Goal: Task Accomplishment & Management: Manage account settings

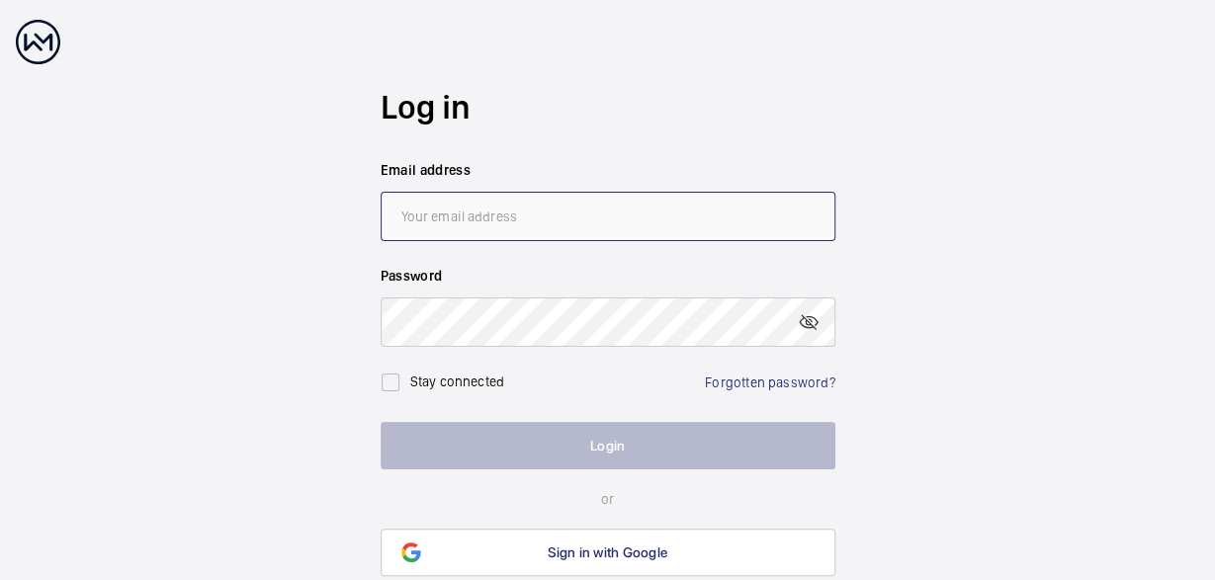
click at [519, 217] on input "email" at bounding box center [608, 216] width 455 height 49
type input "[PERSON_NAME][EMAIL_ADDRESS][DOMAIN_NAME]"
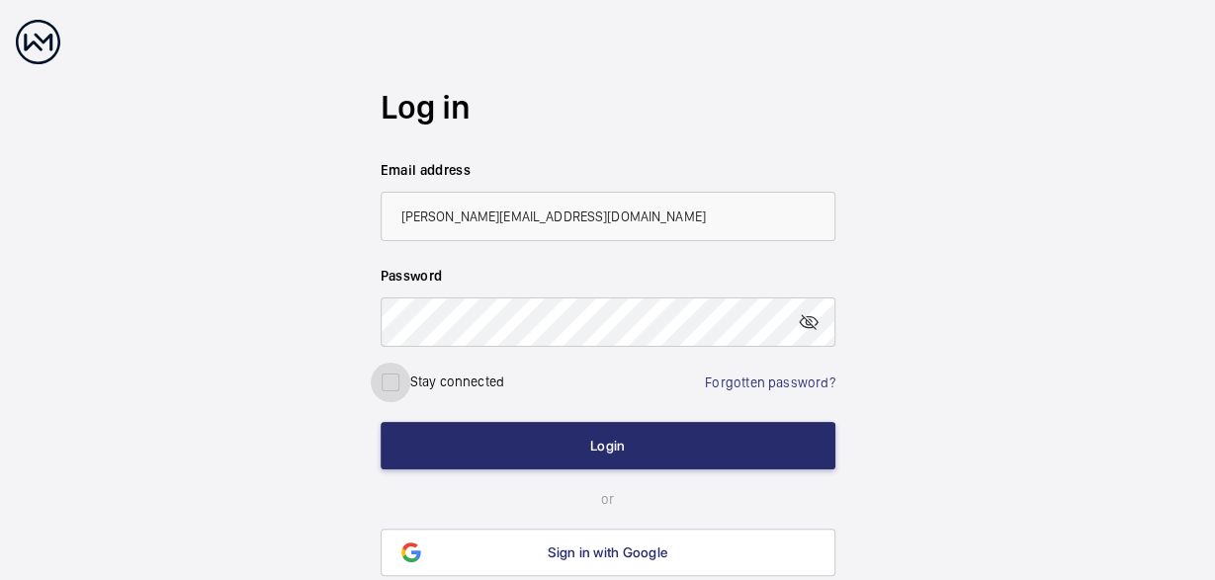
click at [391, 383] on input "checkbox" at bounding box center [391, 383] width 40 height 40
checkbox input "true"
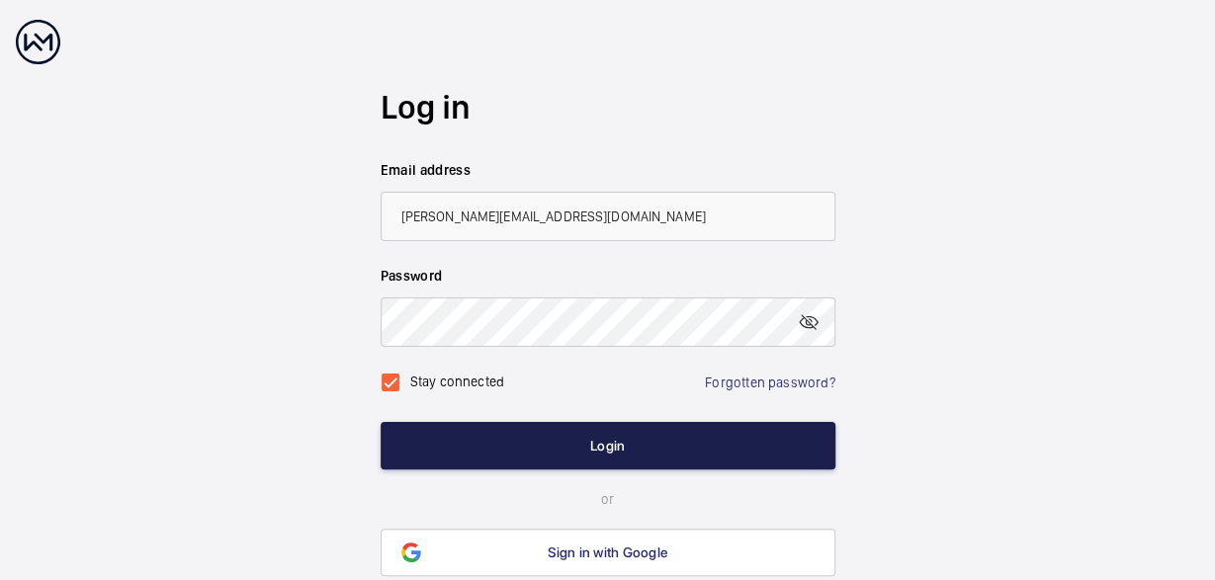
click at [613, 446] on button "Login" at bounding box center [608, 445] width 455 height 47
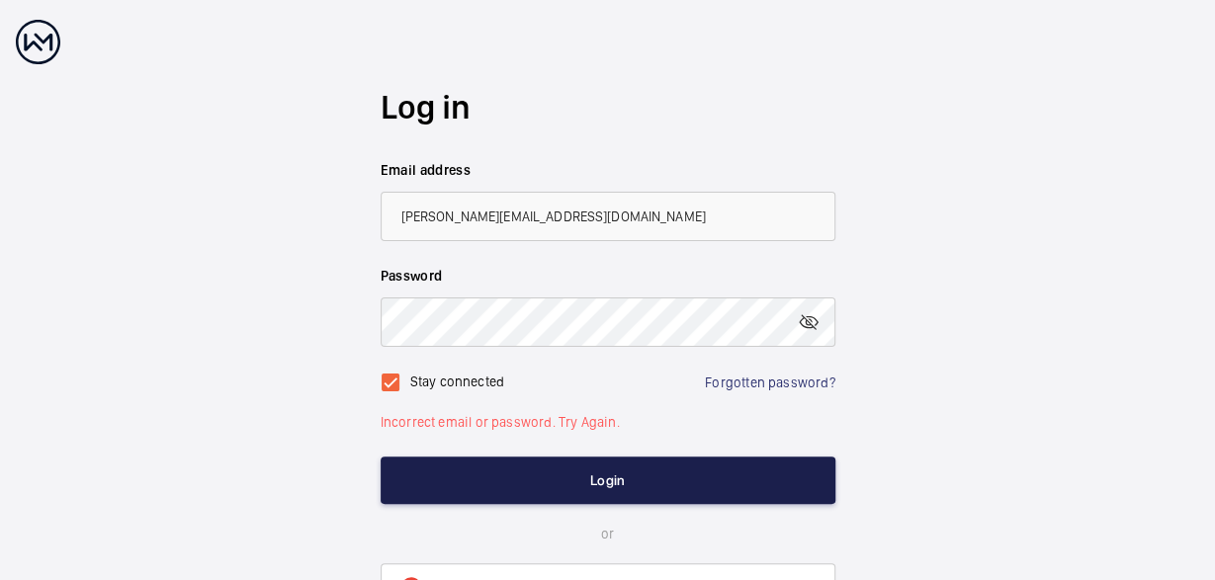
click at [605, 473] on button "Login" at bounding box center [608, 480] width 455 height 47
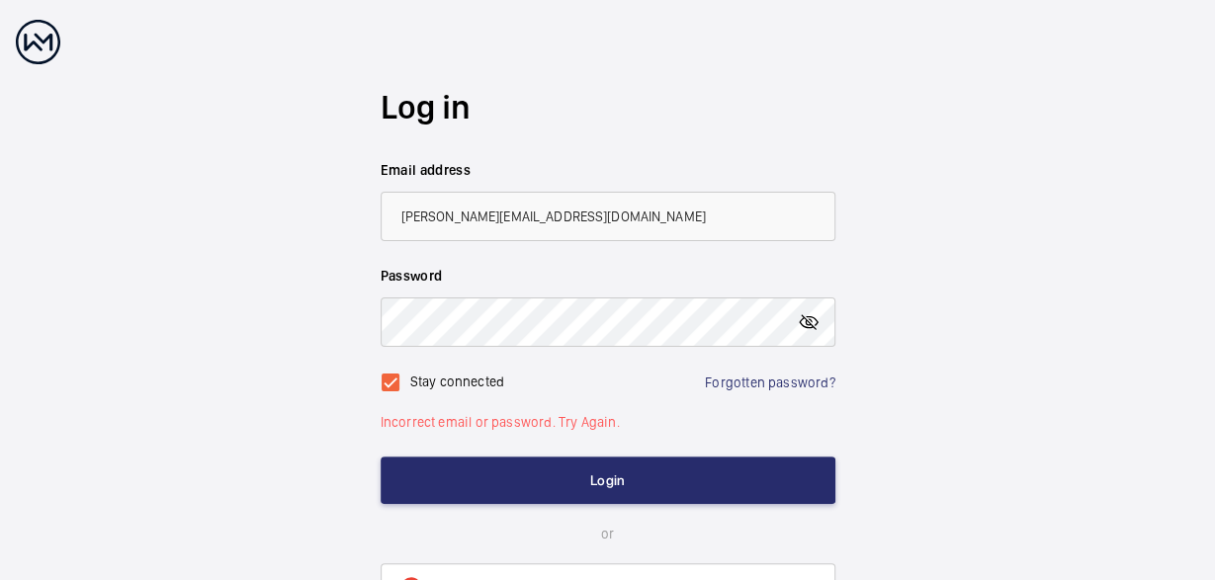
click at [812, 319] on mat-icon at bounding box center [809, 322] width 24 height 24
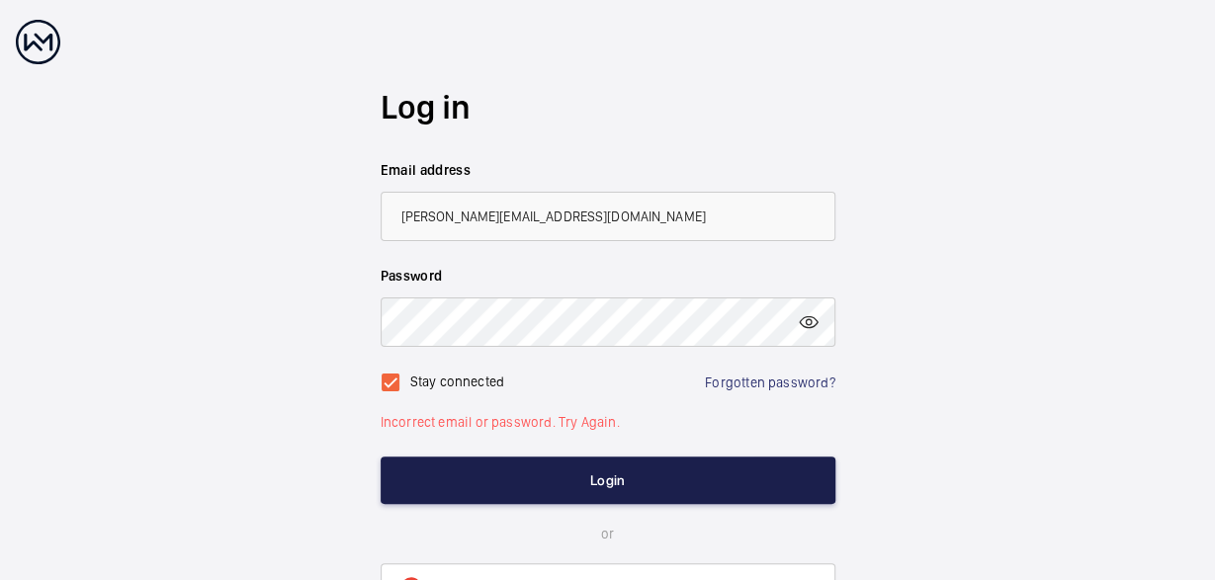
click at [615, 482] on button "Login" at bounding box center [608, 480] width 455 height 47
click at [619, 483] on button "Login" at bounding box center [608, 480] width 455 height 47
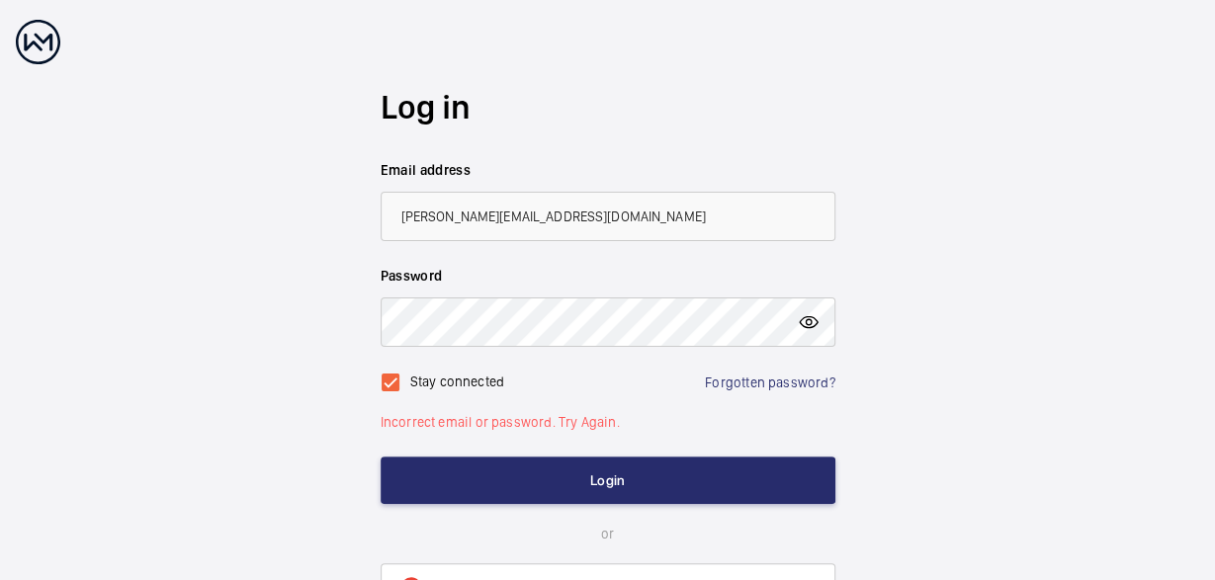
click at [814, 327] on mat-icon at bounding box center [809, 322] width 24 height 24
click at [814, 324] on mat-icon at bounding box center [809, 322] width 24 height 24
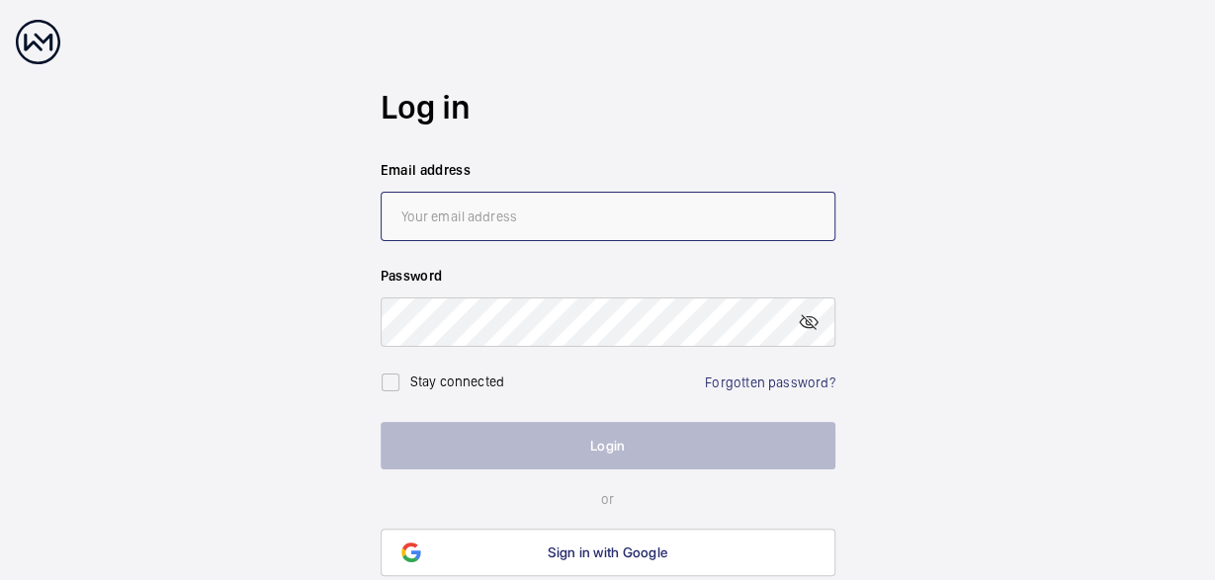
click at [532, 221] on input "email" at bounding box center [608, 216] width 455 height 49
type input "[PERSON_NAME][EMAIL_ADDRESS][DOMAIN_NAME]"
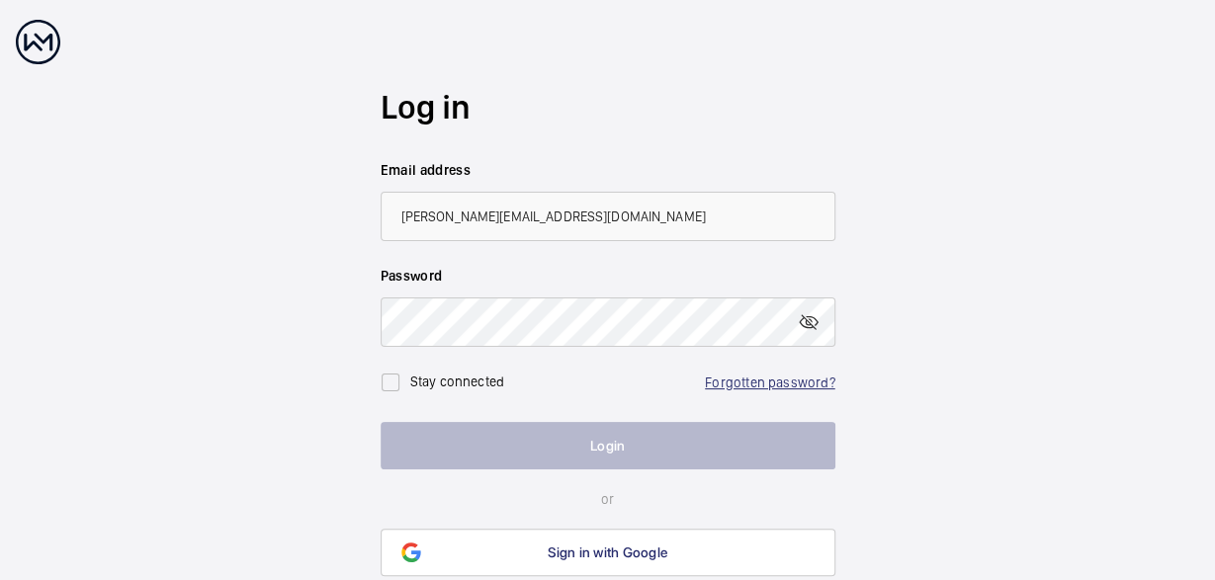
click at [751, 381] on link "Forgotten password?" at bounding box center [770, 383] width 130 height 16
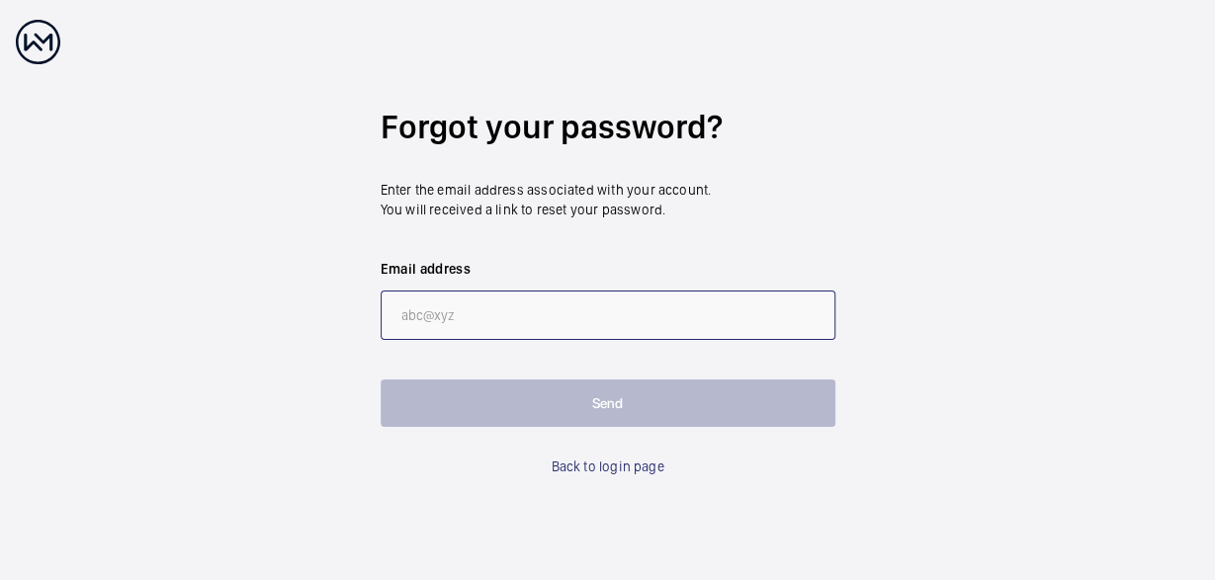
click at [440, 311] on input "email" at bounding box center [608, 315] width 455 height 49
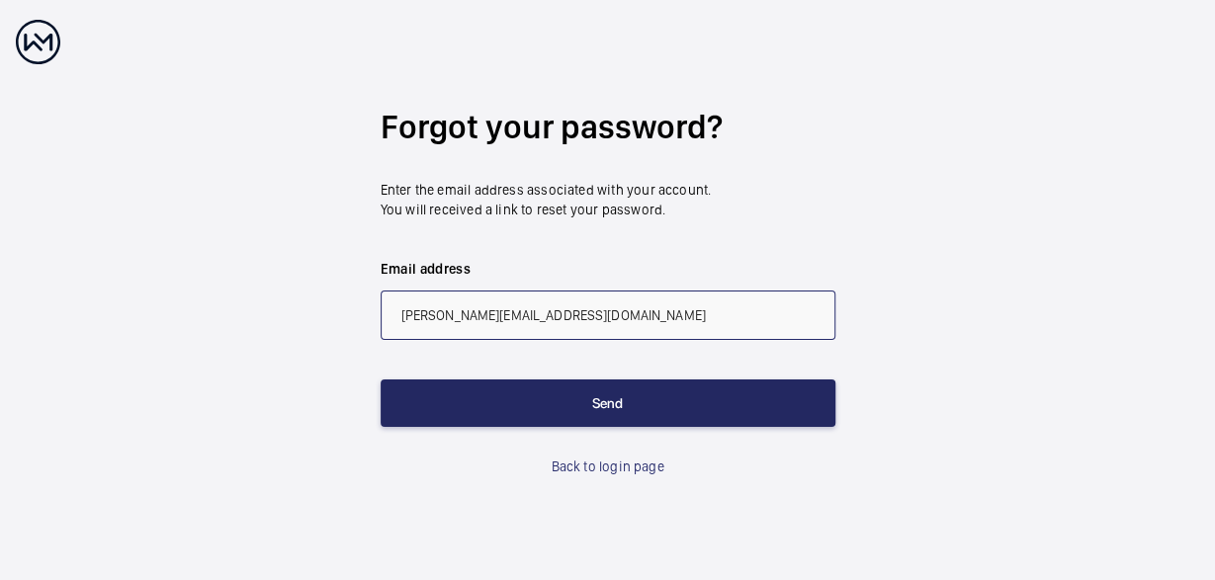
type input "[PERSON_NAME][EMAIL_ADDRESS][DOMAIN_NAME]"
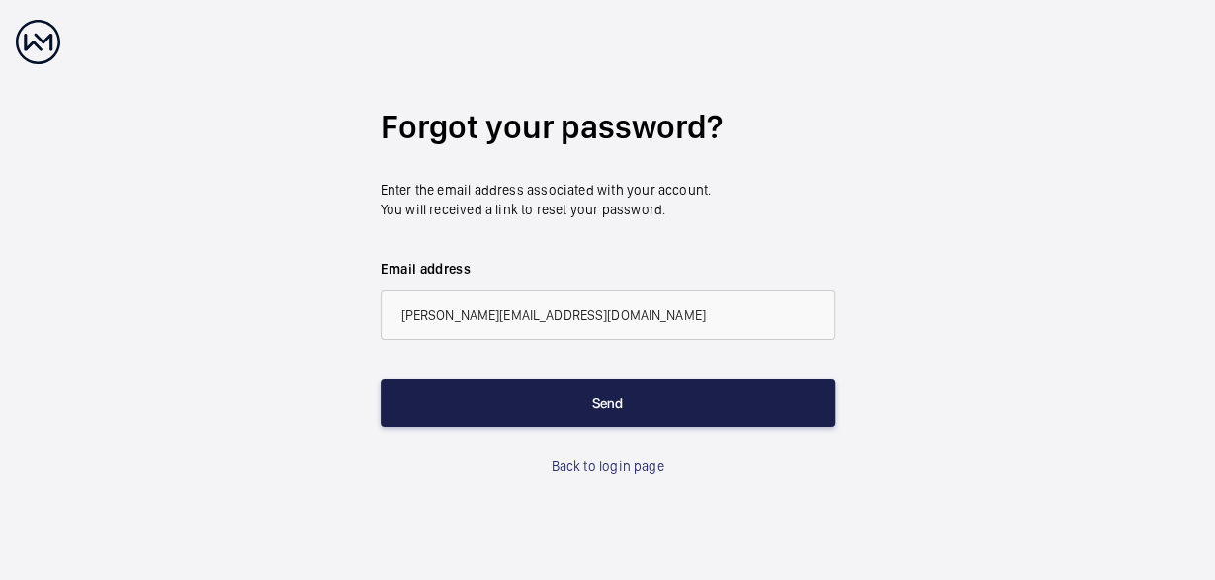
click at [634, 409] on button "Send" at bounding box center [608, 403] width 455 height 47
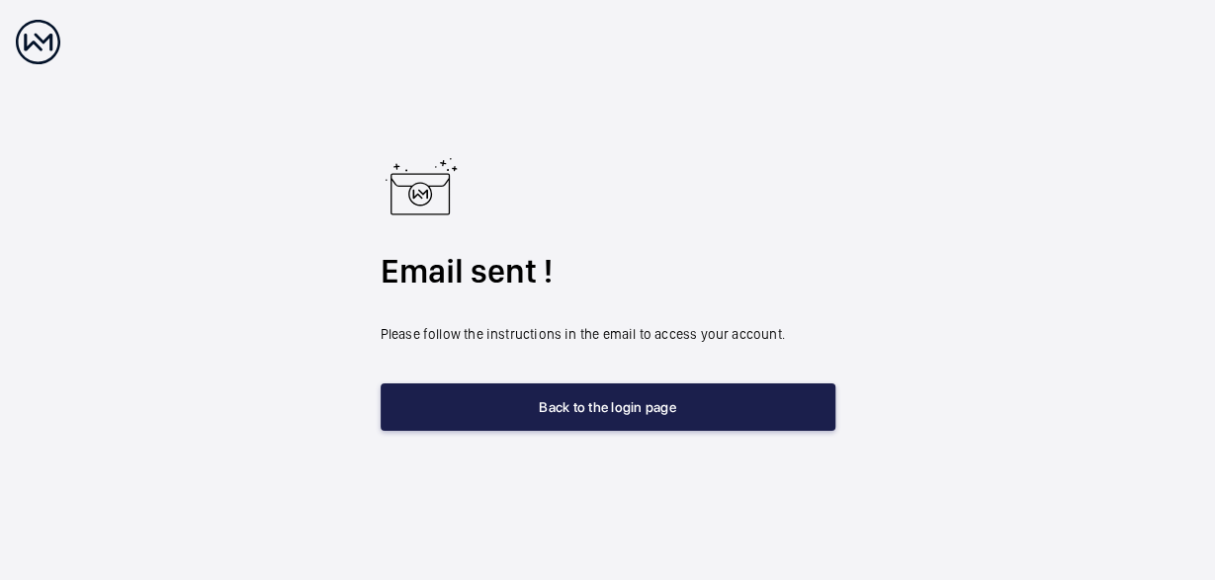
click at [609, 406] on button "Back to the login page" at bounding box center [608, 407] width 455 height 47
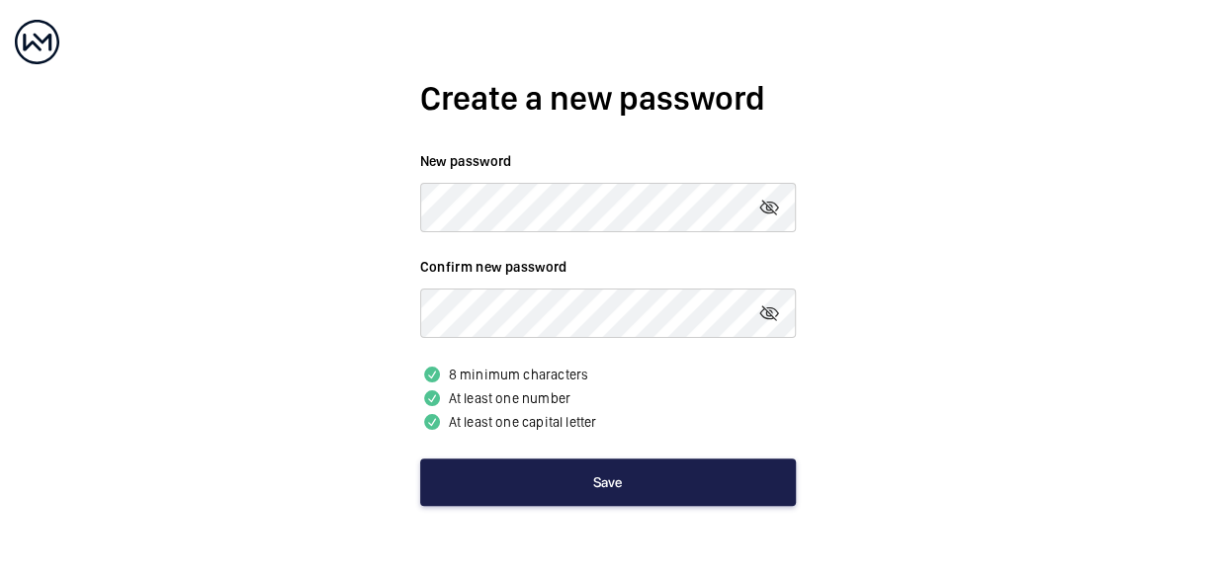
click at [643, 489] on button "Save" at bounding box center [608, 482] width 376 height 47
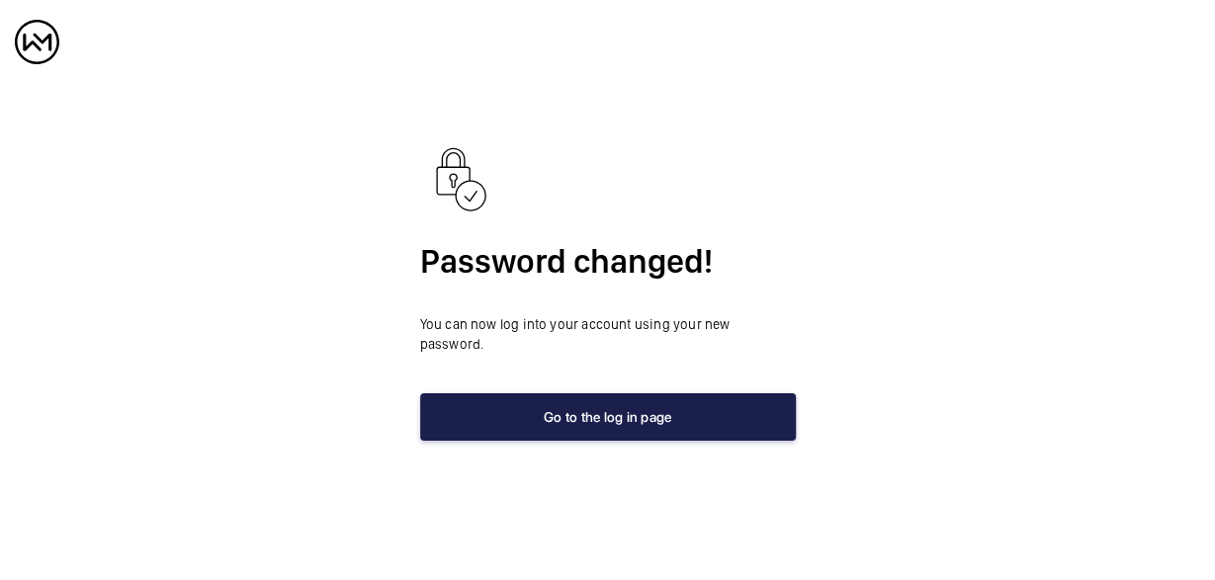
click at [636, 413] on button "Go to the log in page" at bounding box center [608, 417] width 376 height 47
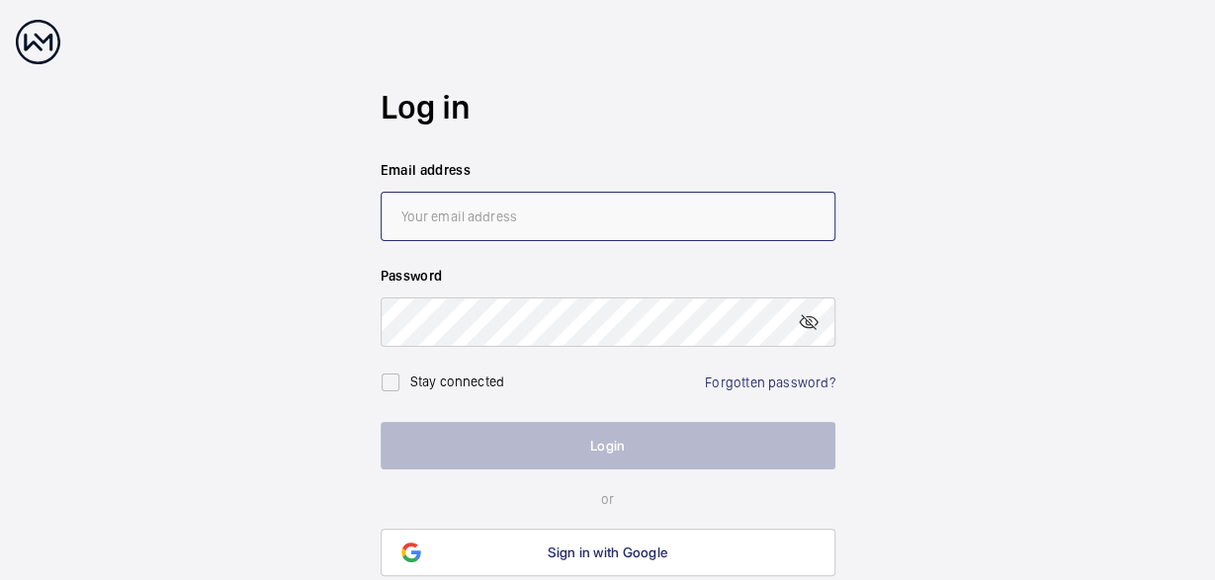
click at [476, 221] on input "email" at bounding box center [608, 216] width 455 height 49
type input "[PERSON_NAME][EMAIL_ADDRESS][DOMAIN_NAME]"
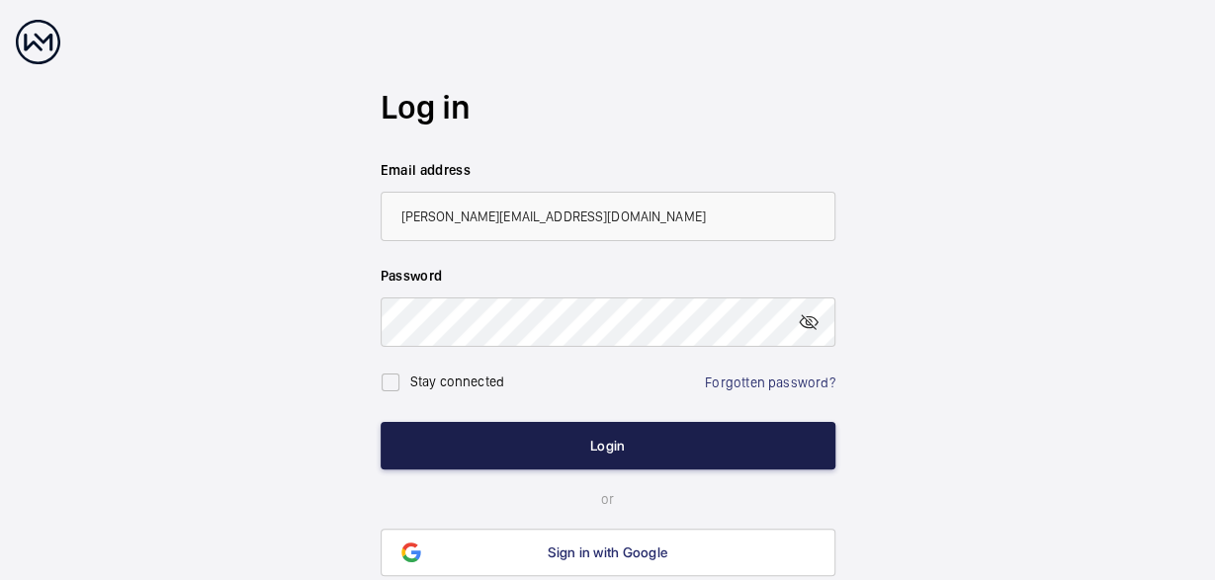
click at [582, 443] on button "Login" at bounding box center [608, 445] width 455 height 47
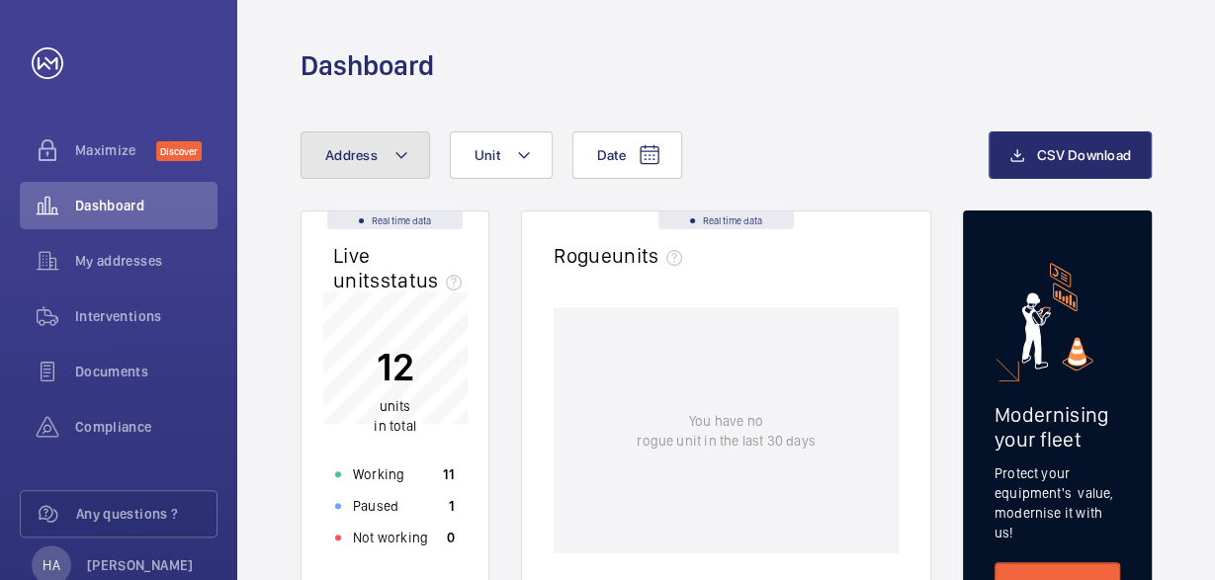
click at [402, 159] on mat-icon at bounding box center [402, 155] width 16 height 24
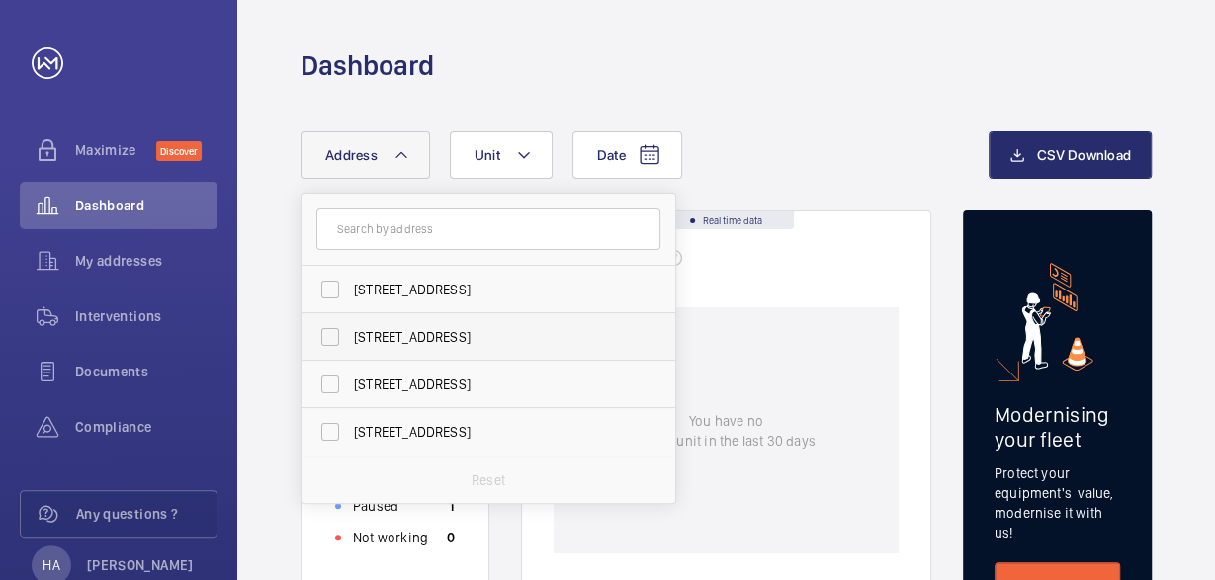
click at [422, 339] on span "[STREET_ADDRESS]" at bounding box center [490, 337] width 272 height 20
click at [350, 339] on input "[STREET_ADDRESS]" at bounding box center [330, 337] width 40 height 40
checkbox input "true"
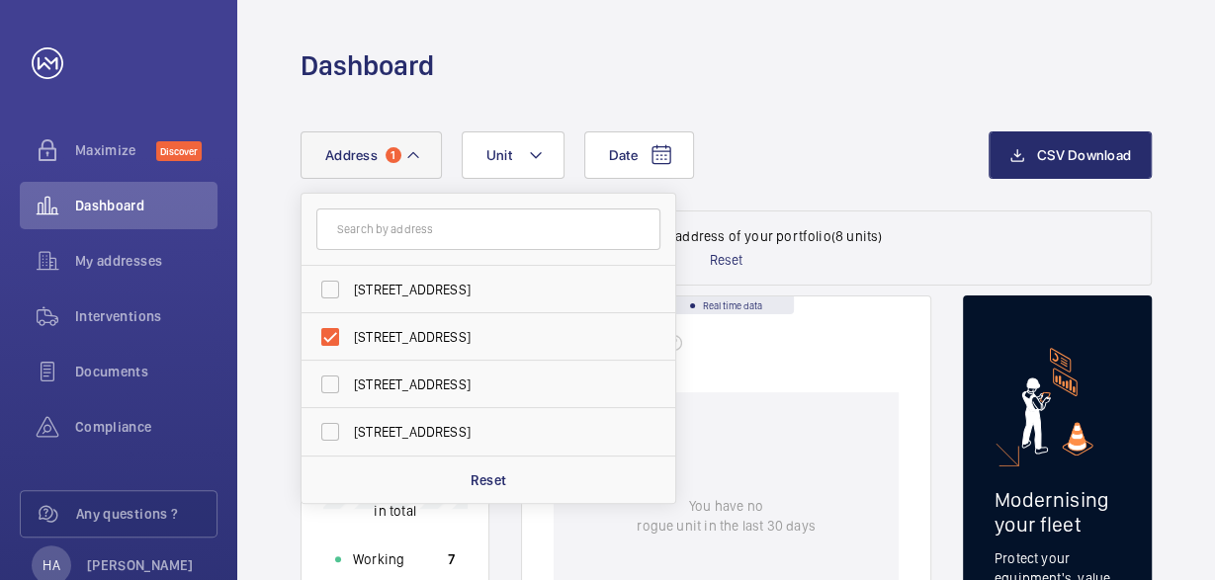
click at [828, 134] on div "Date Address [STREET_ADDRESS] [STREET_ADDRESS][GEOGRAPHIC_DATA][STREET_ADDRESS]…" at bounding box center [645, 155] width 688 height 47
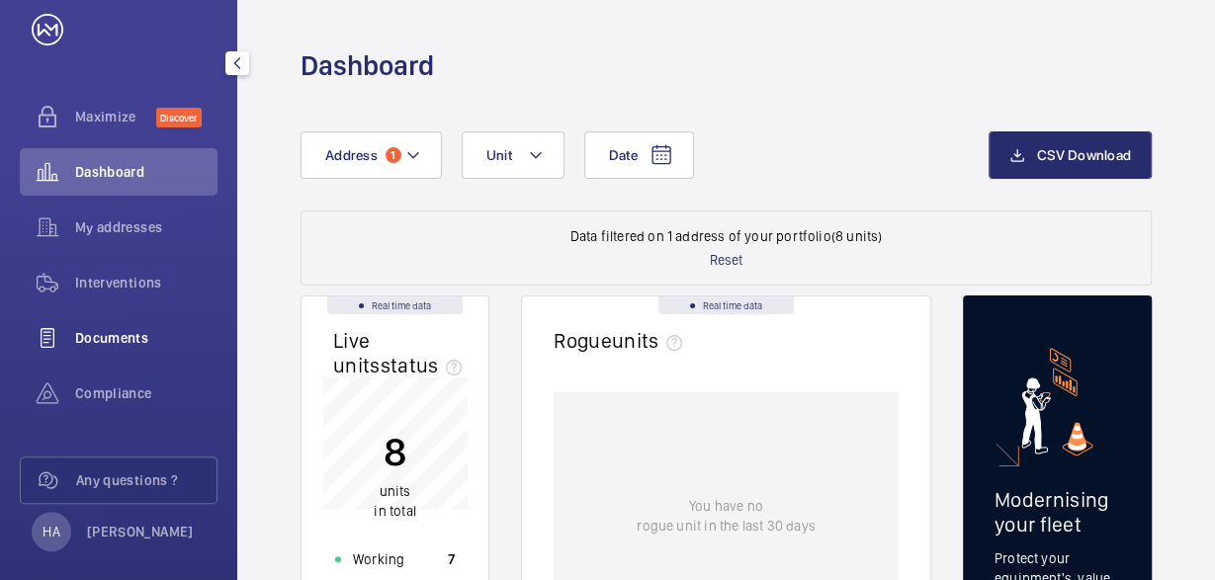
scroll to position [51, 0]
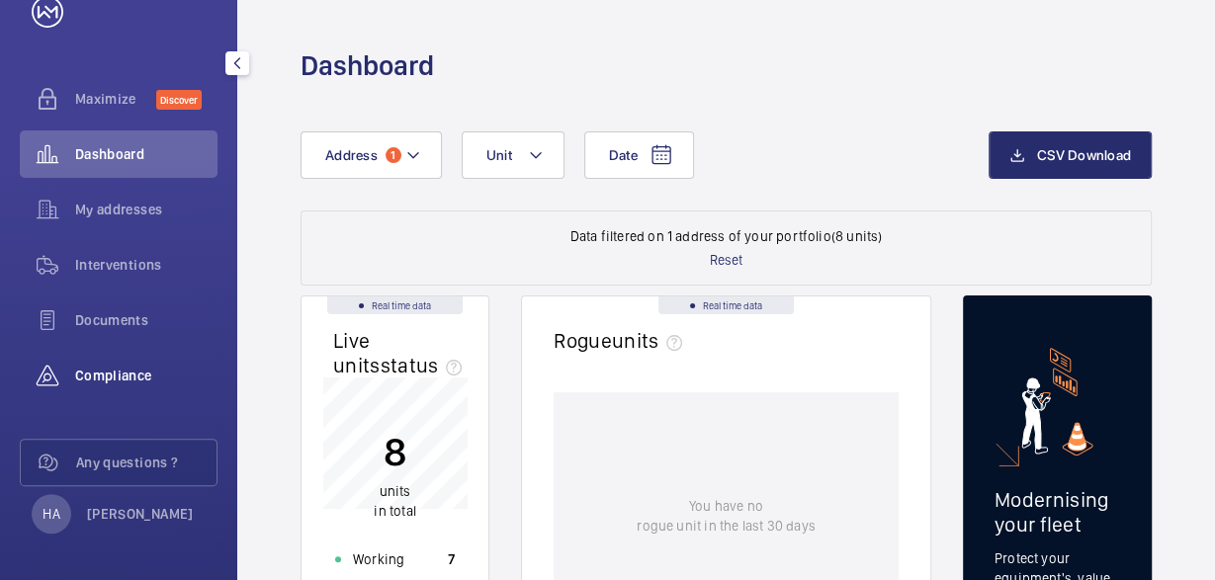
click at [84, 374] on span "Compliance" at bounding box center [146, 376] width 142 height 20
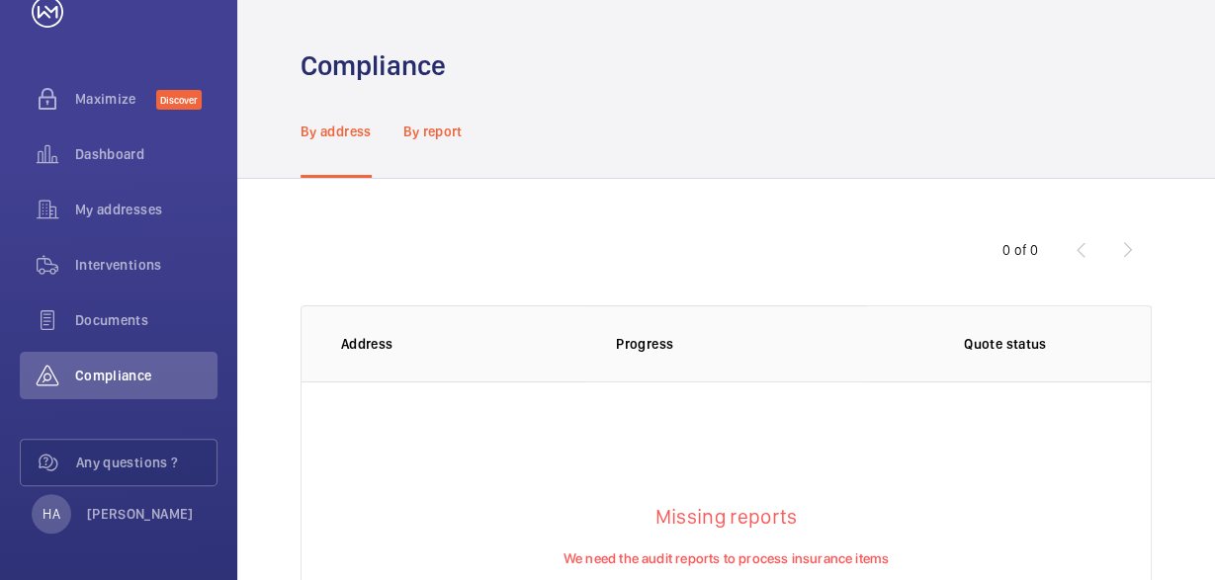
click at [443, 133] on p "By report" at bounding box center [432, 132] width 59 height 20
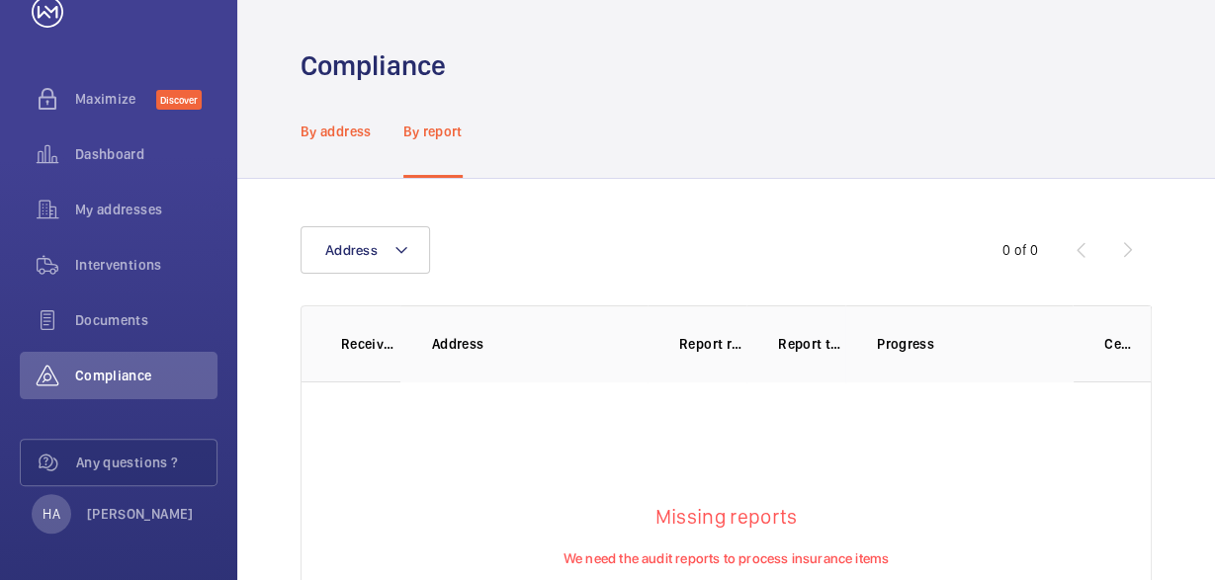
click at [314, 138] on p "By address" at bounding box center [336, 132] width 71 height 20
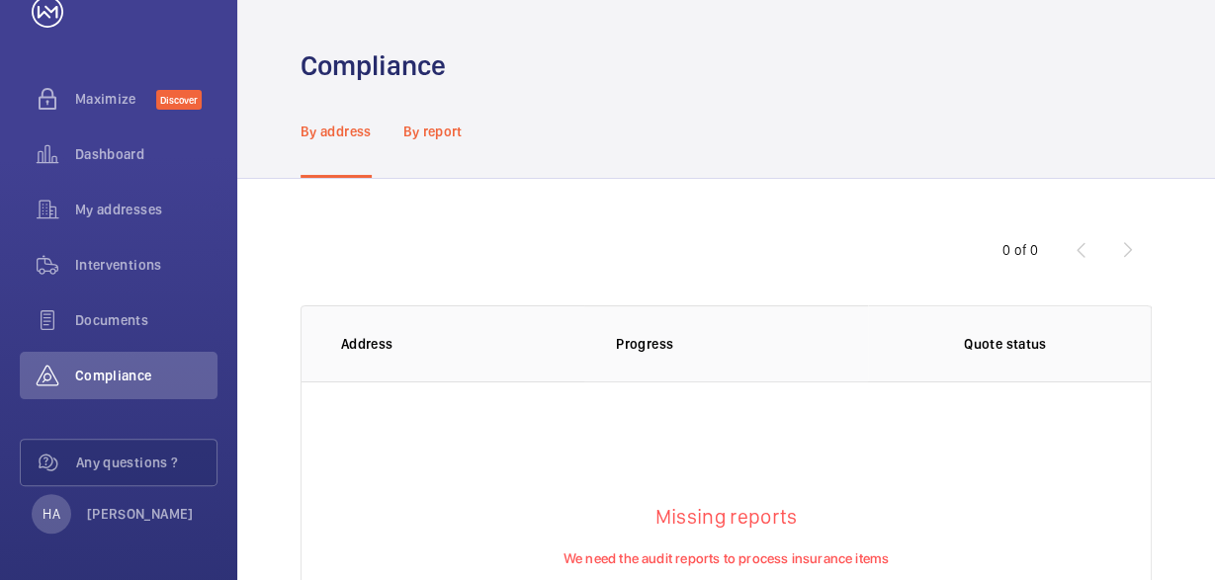
click at [438, 124] on p "By report" at bounding box center [432, 132] width 59 height 20
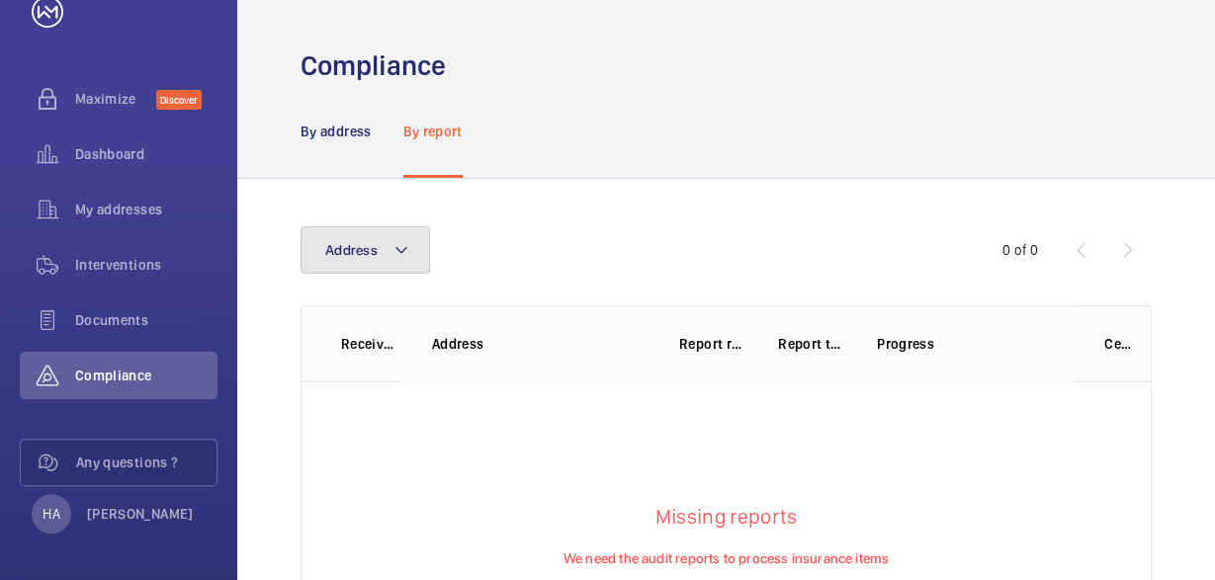
click at [403, 247] on mat-icon at bounding box center [402, 250] width 16 height 24
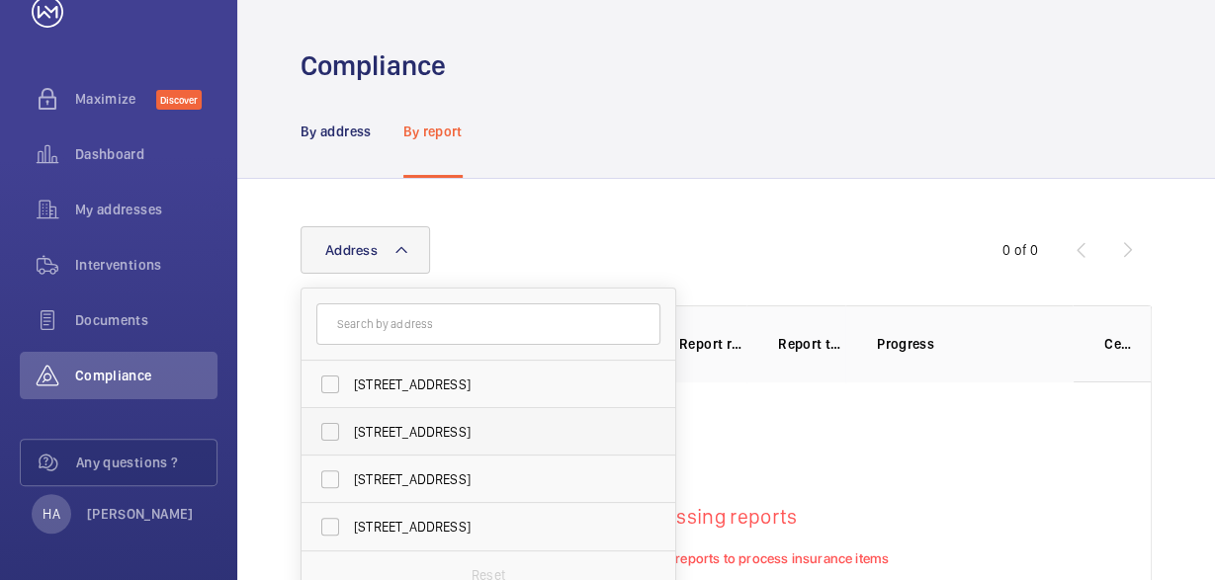
click at [453, 424] on span "[STREET_ADDRESS]" at bounding box center [490, 432] width 272 height 20
click at [350, 424] on input "[STREET_ADDRESS]" at bounding box center [330, 432] width 40 height 40
checkbox input "true"
click at [915, 135] on div "By address By report" at bounding box center [726, 131] width 851 height 94
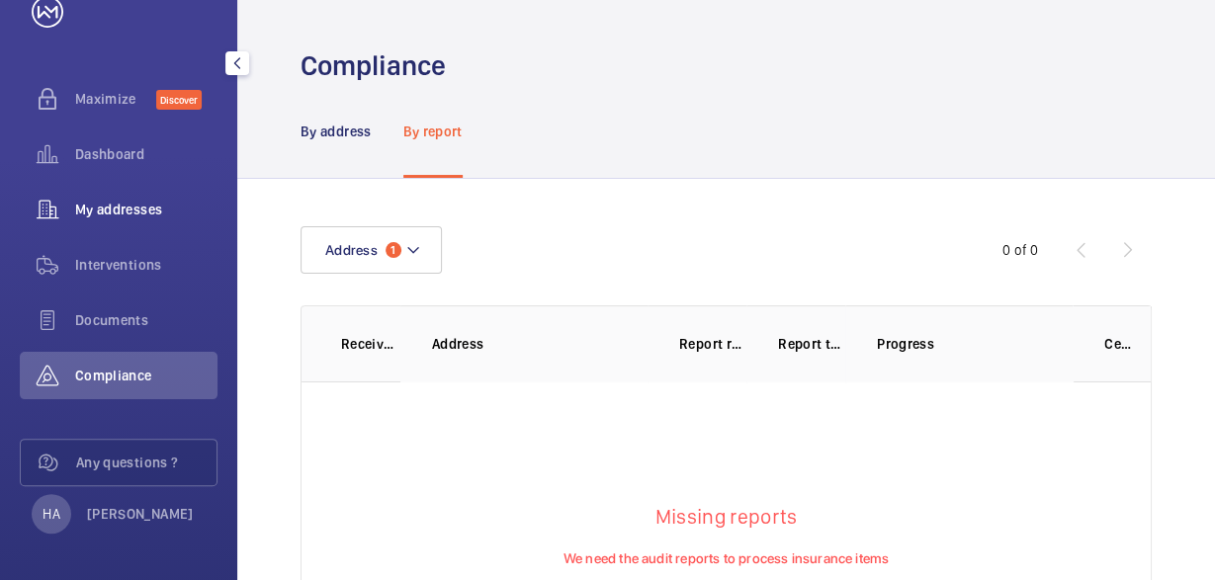
click at [97, 209] on span "My addresses" at bounding box center [146, 210] width 142 height 20
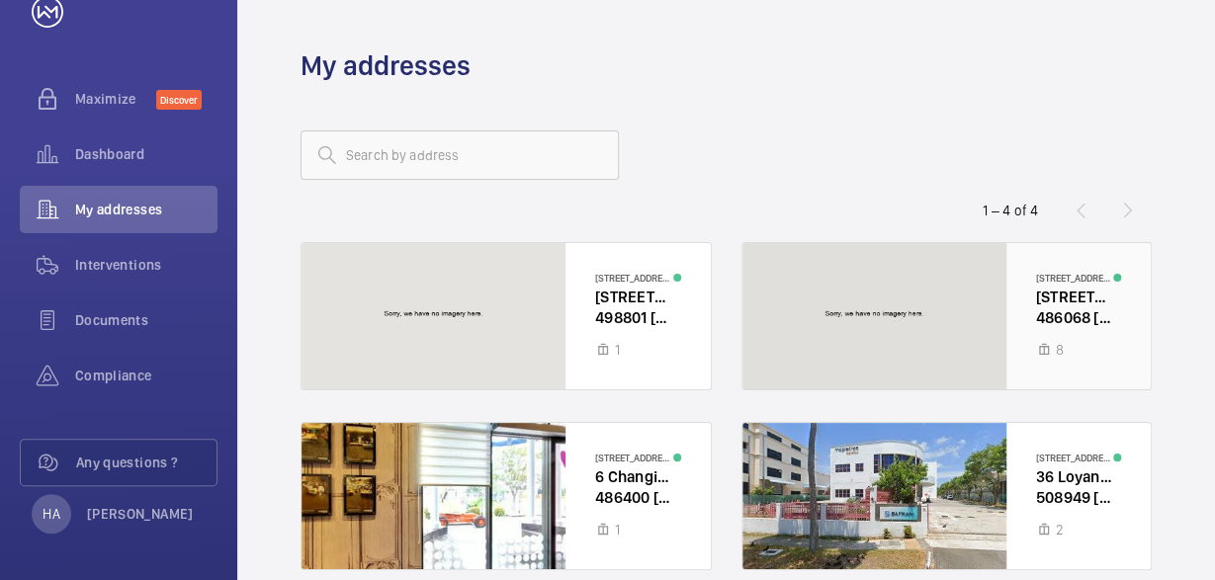
click at [1006, 316] on div at bounding box center [947, 316] width 409 height 146
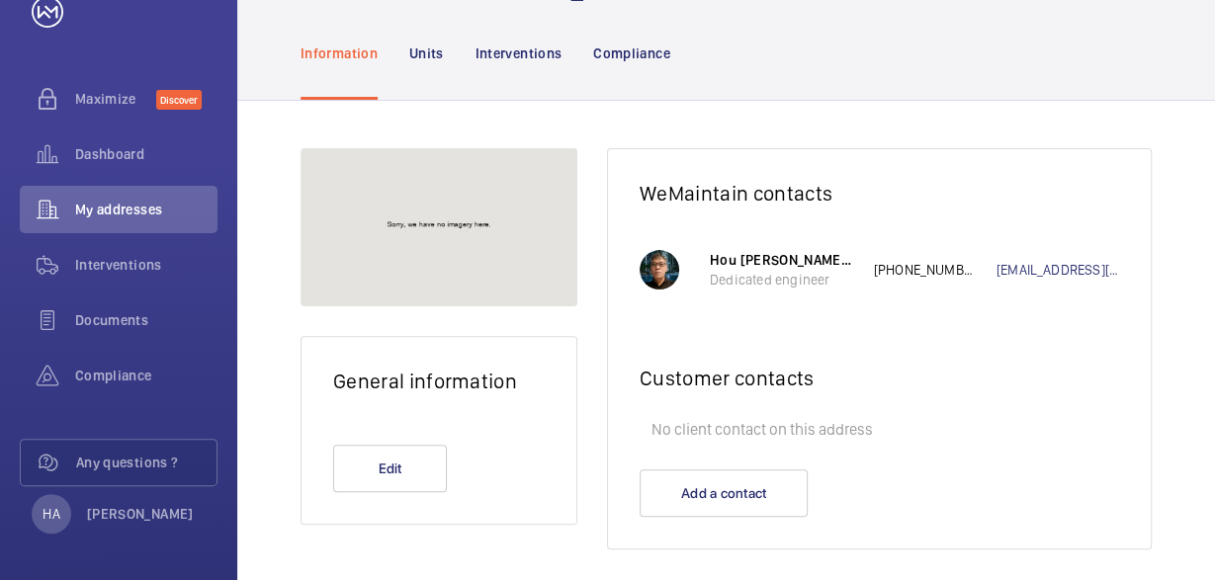
scroll to position [170, 0]
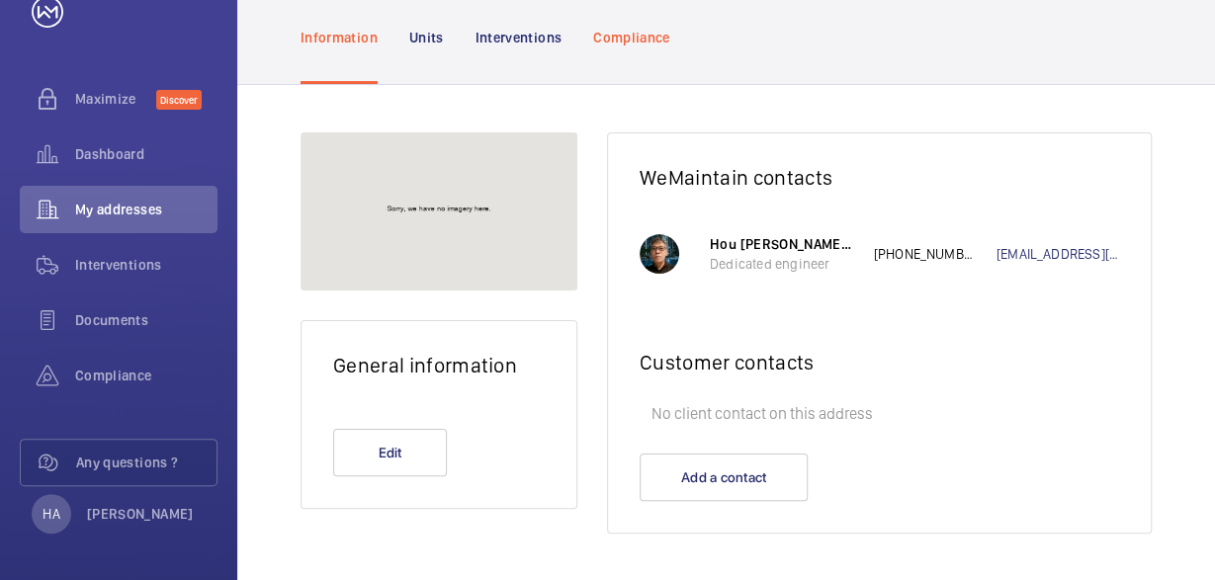
click at [634, 39] on p "Compliance" at bounding box center [631, 38] width 77 height 20
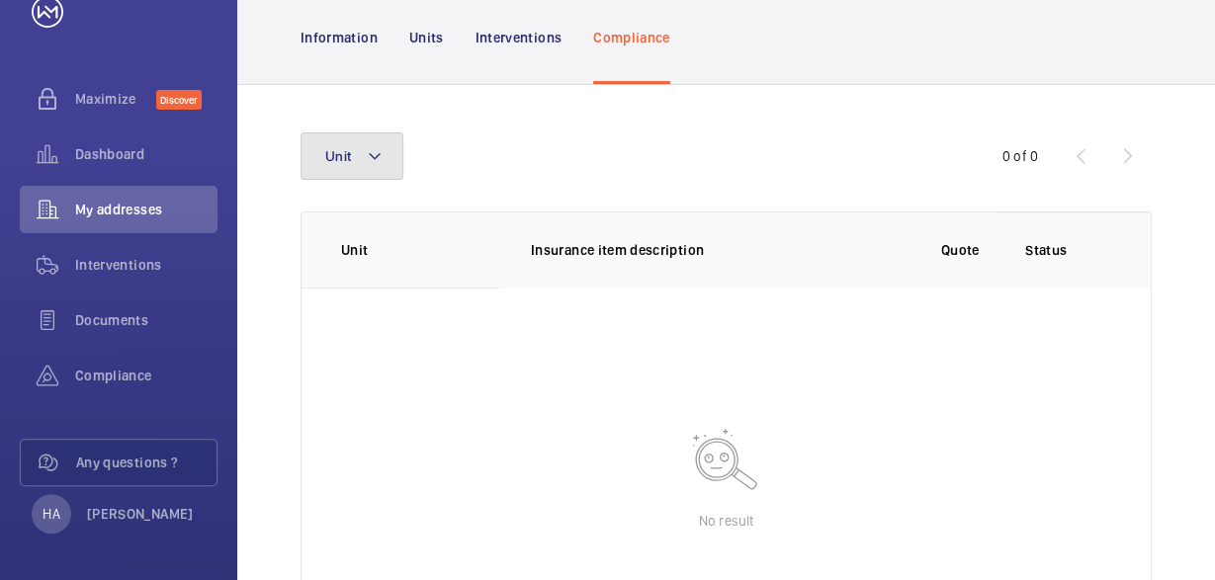
click at [375, 153] on mat-icon at bounding box center [375, 156] width 16 height 24
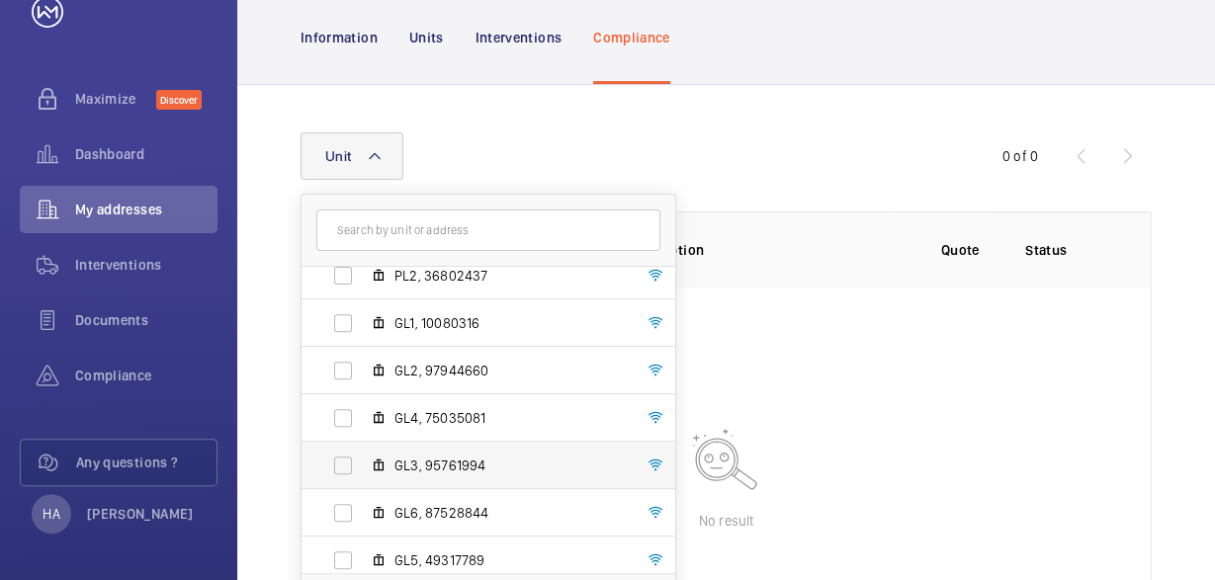
scroll to position [121, 0]
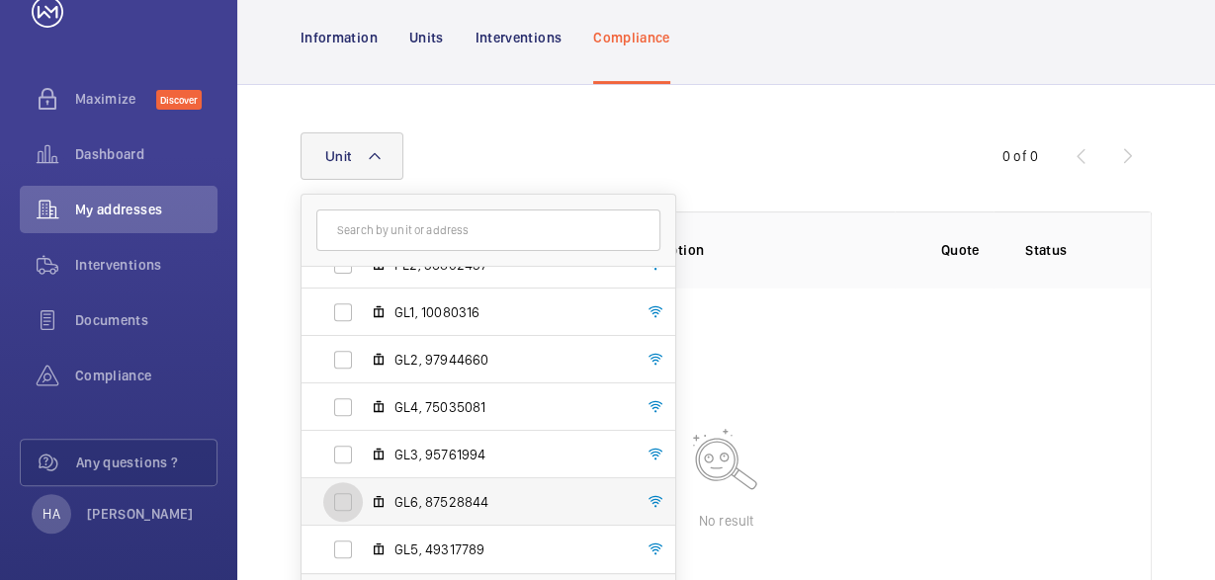
click at [345, 499] on input "GL6, 87528844" at bounding box center [343, 503] width 40 height 40
checkbox input "true"
click at [947, 415] on wm-front-table-empty-state "No result" at bounding box center [726, 476] width 849 height 376
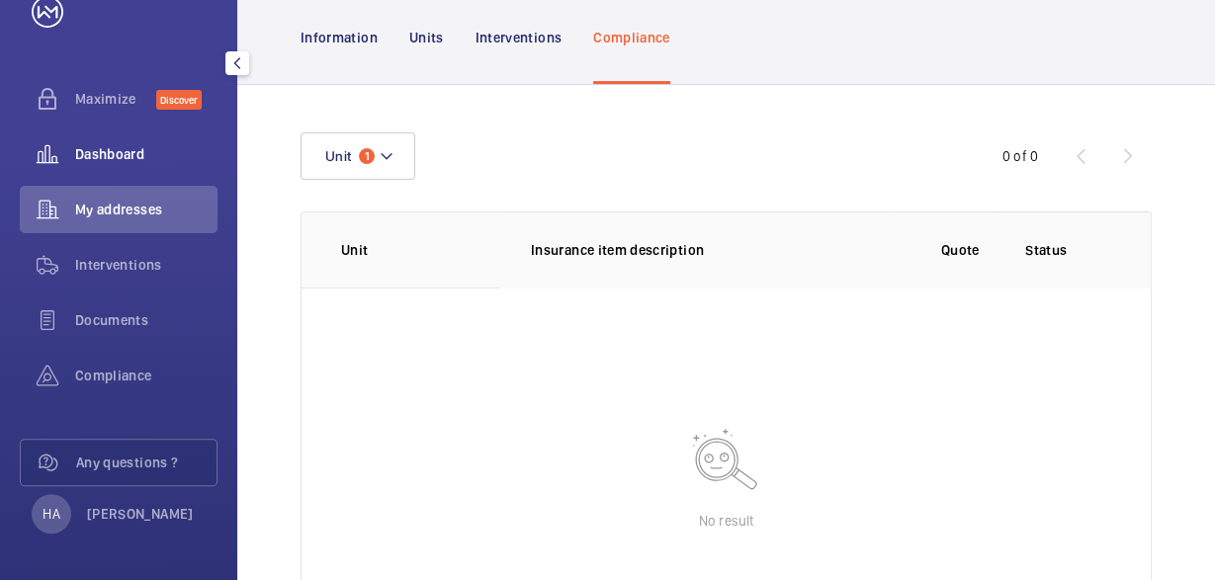
click at [100, 153] on span "Dashboard" at bounding box center [146, 154] width 142 height 20
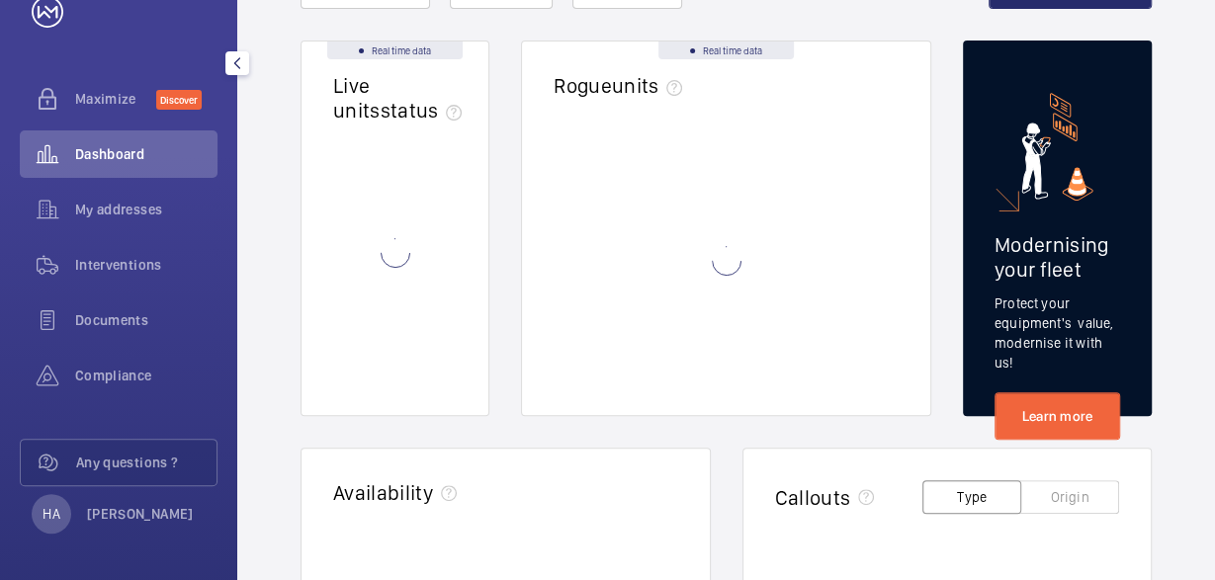
scroll to position [53, 0]
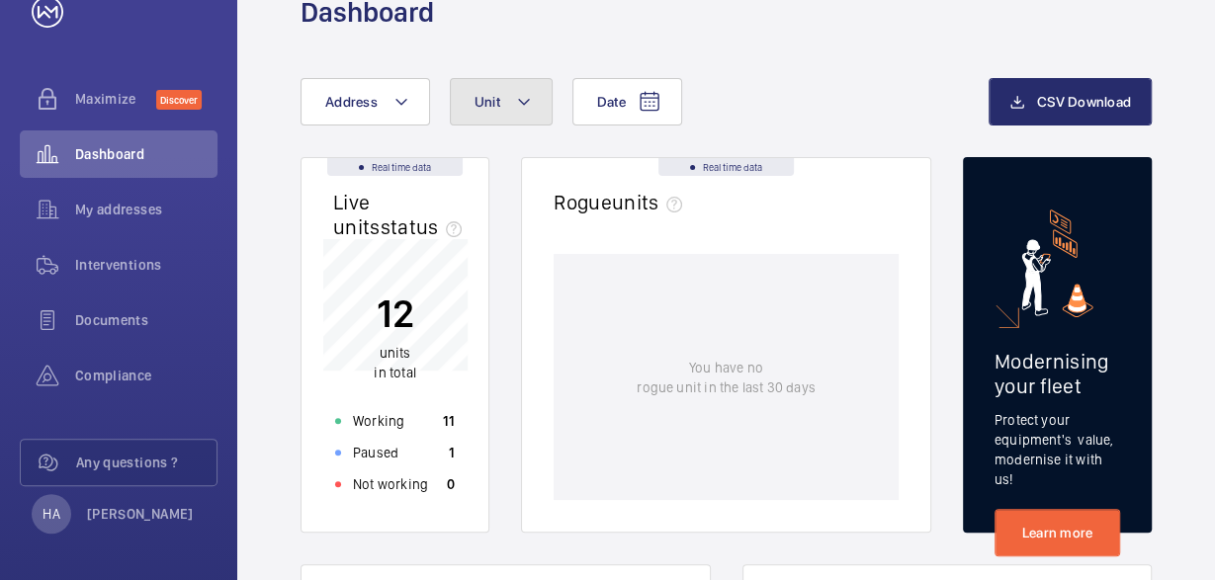
click at [513, 98] on button "Unit" at bounding box center [501, 101] width 103 height 47
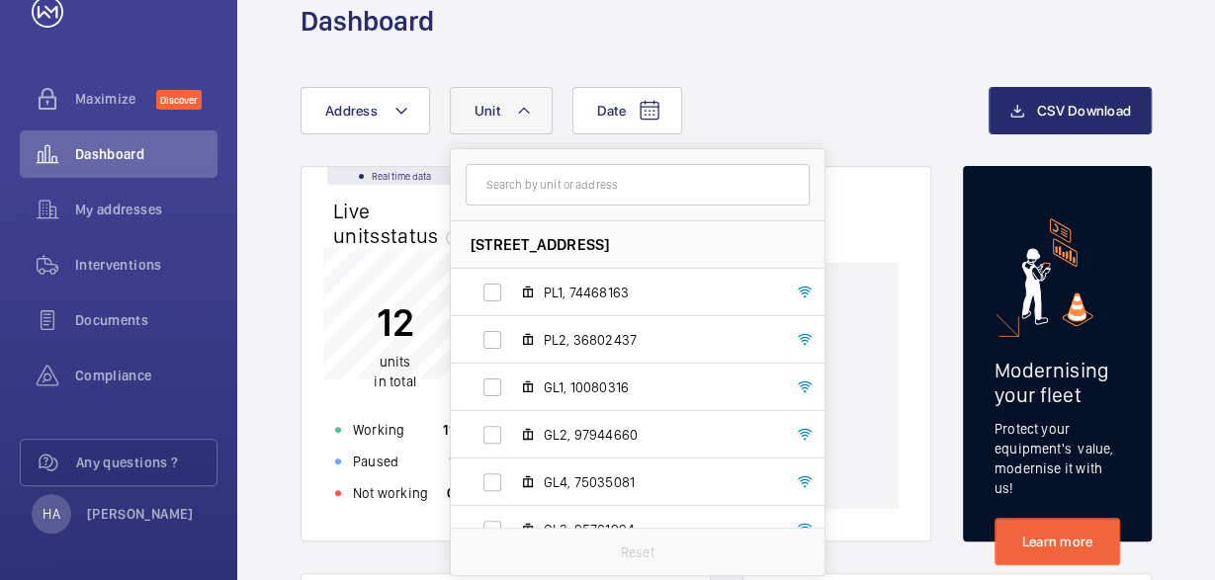
scroll to position [0, 0]
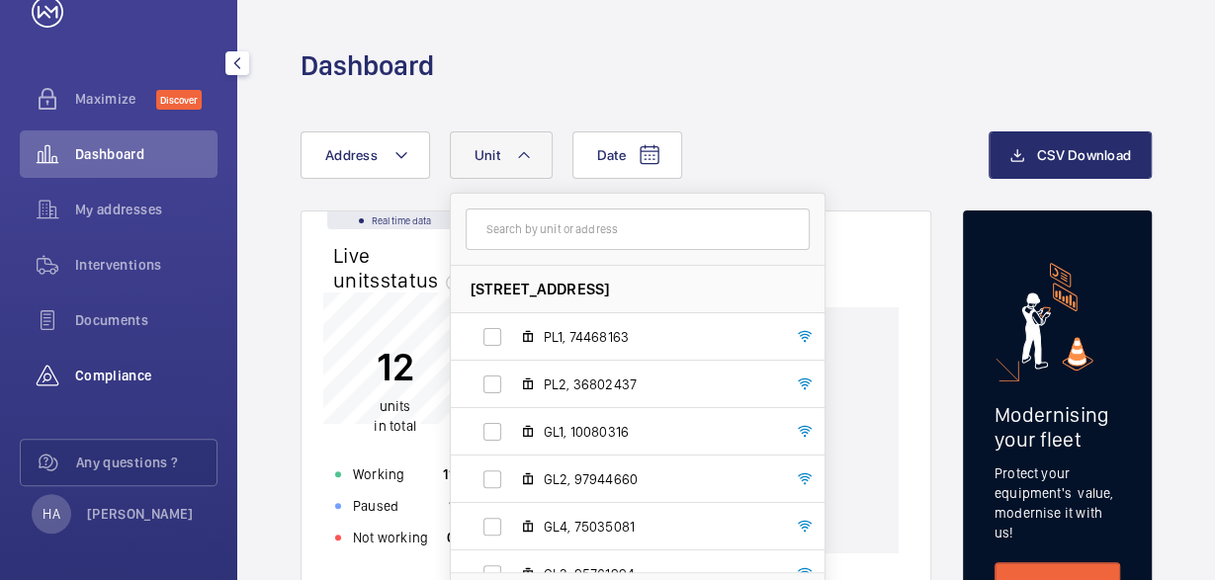
click at [99, 371] on span "Compliance" at bounding box center [146, 376] width 142 height 20
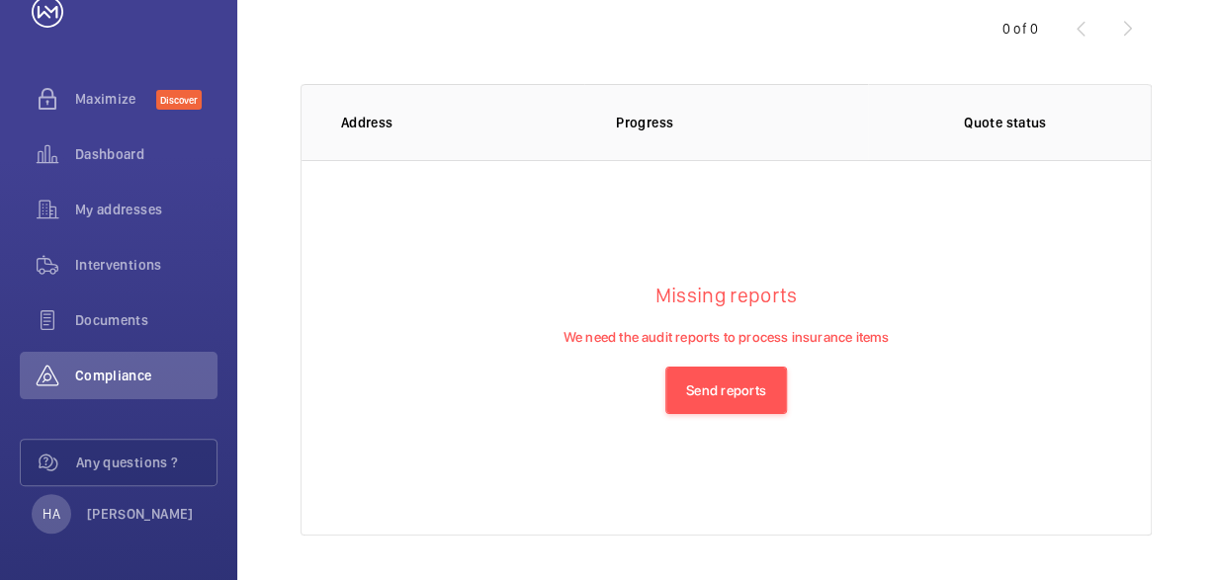
scroll to position [223, 0]
click at [742, 390] on button "Send reports" at bounding box center [726, 388] width 122 height 47
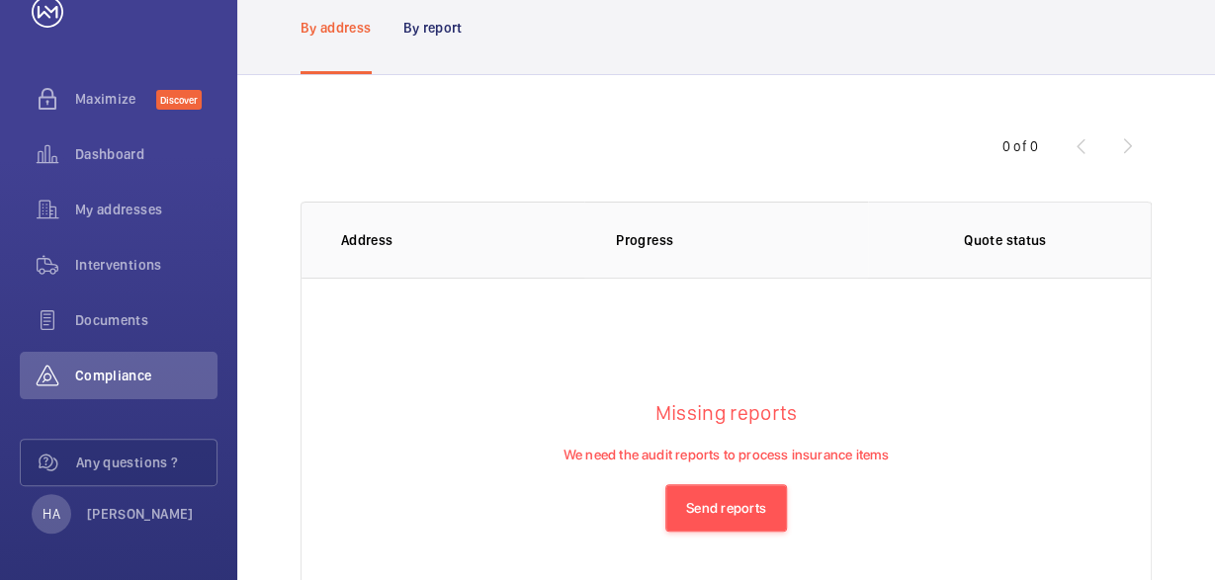
scroll to position [0, 0]
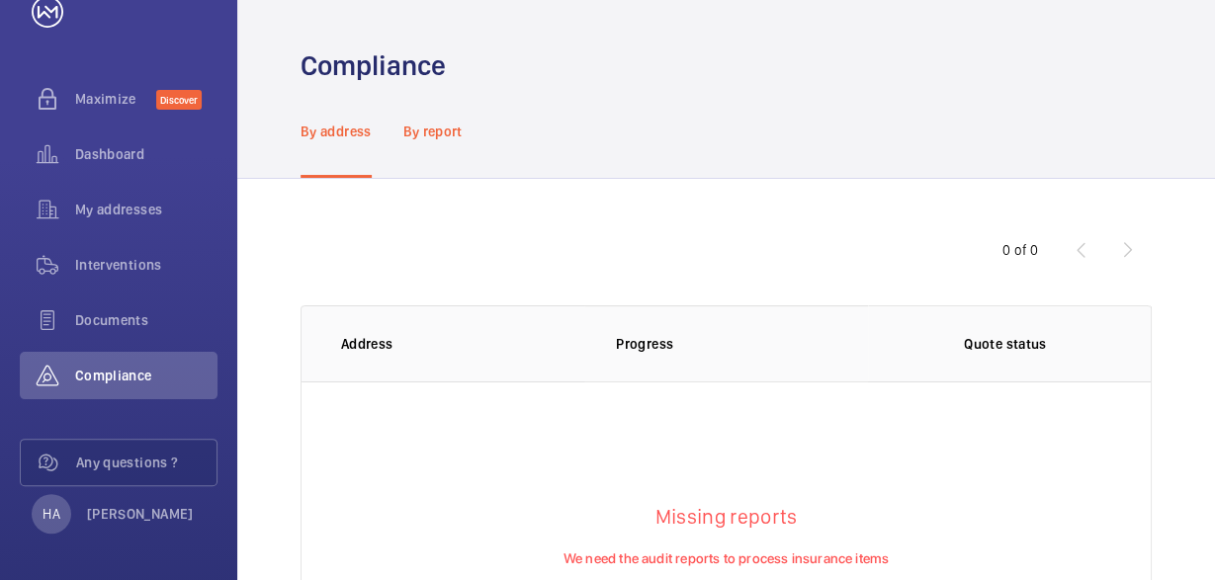
click at [428, 124] on p "By report" at bounding box center [432, 132] width 59 height 20
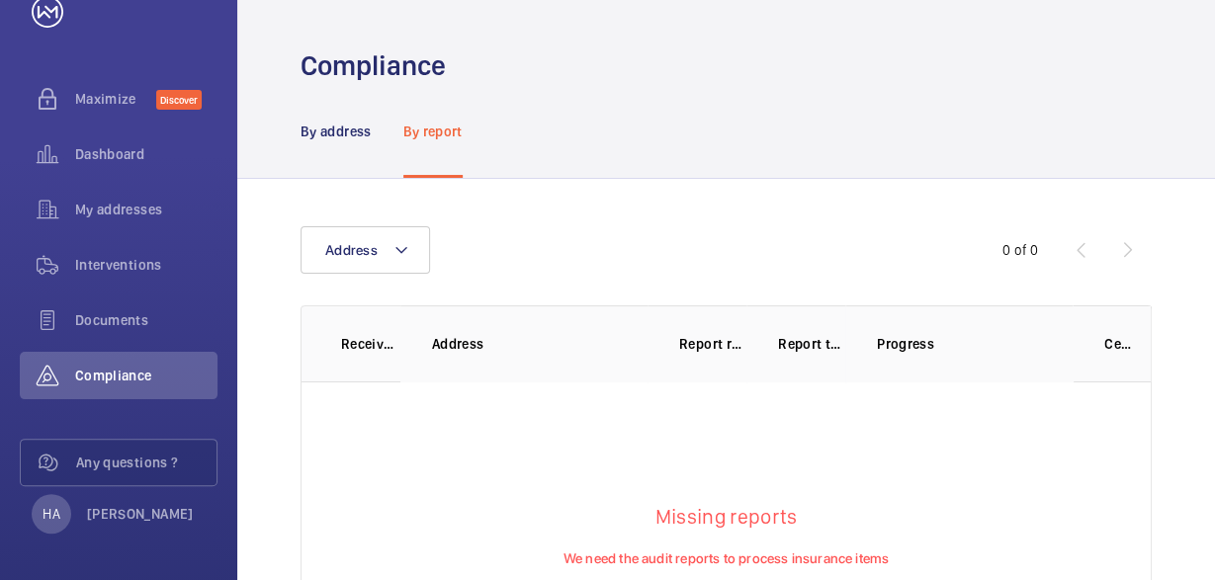
click at [909, 339] on p "Progress" at bounding box center [975, 344] width 196 height 20
click at [1120, 343] on p "Certificate" at bounding box center [1119, 344] width 28 height 20
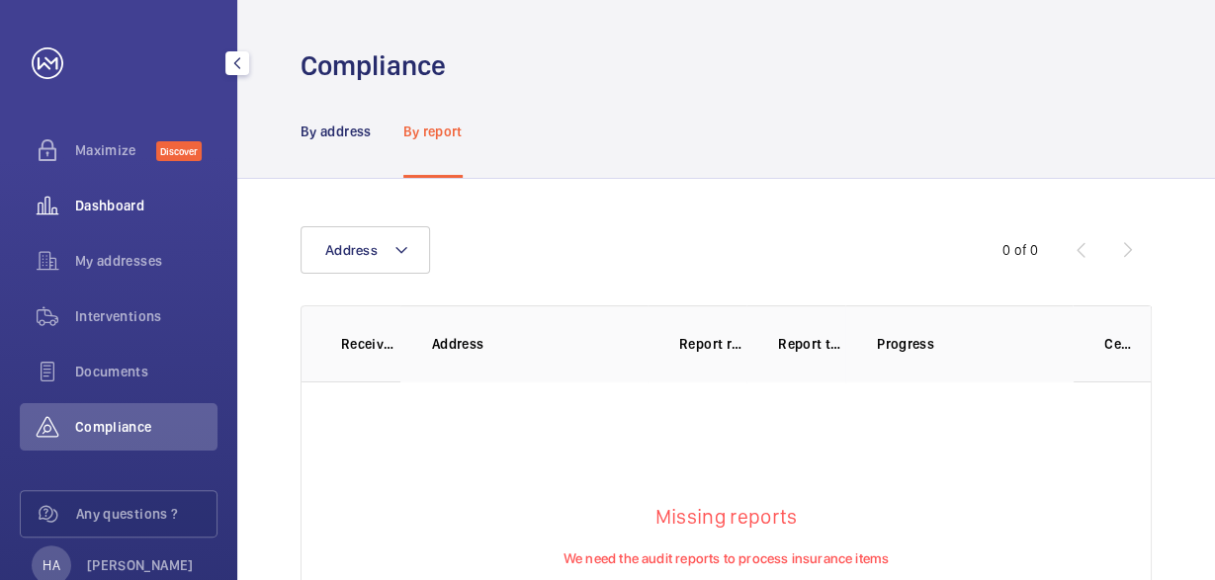
click at [98, 216] on div "Dashboard" at bounding box center [119, 205] width 198 height 47
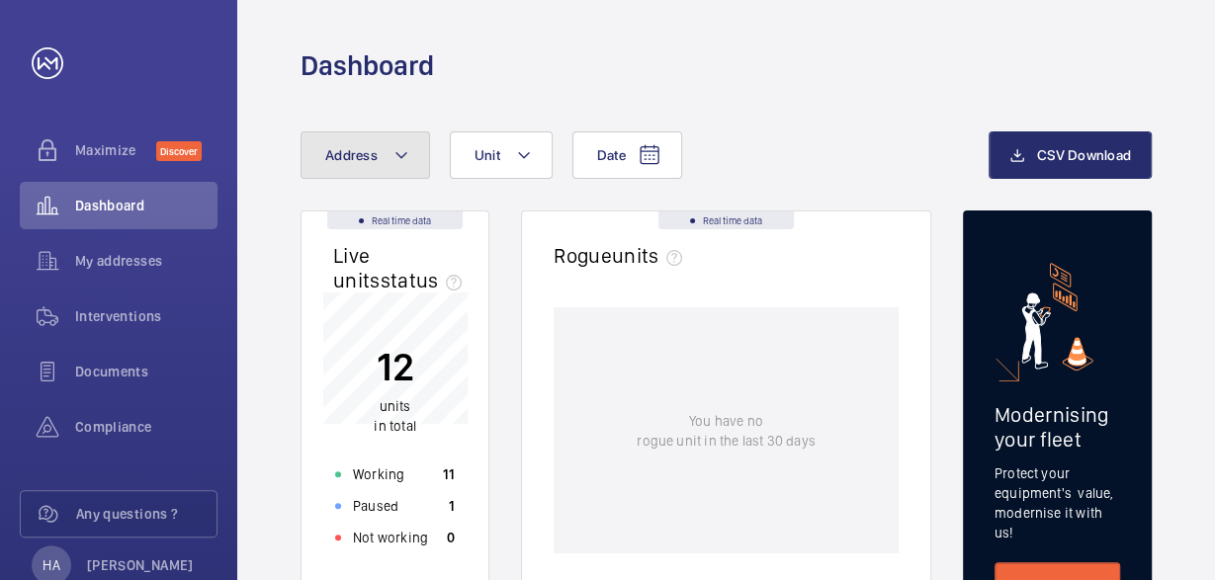
click at [403, 154] on mat-icon at bounding box center [402, 155] width 16 height 24
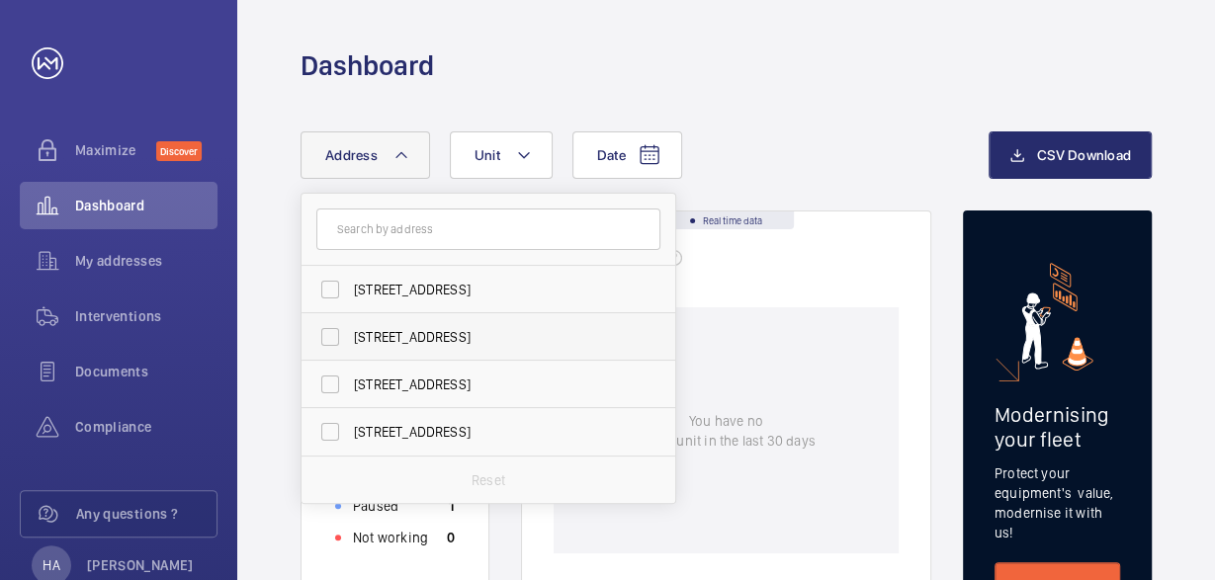
click at [428, 336] on span "[STREET_ADDRESS]" at bounding box center [490, 337] width 272 height 20
click at [350, 336] on input "[STREET_ADDRESS]" at bounding box center [330, 337] width 40 height 40
checkbox input "true"
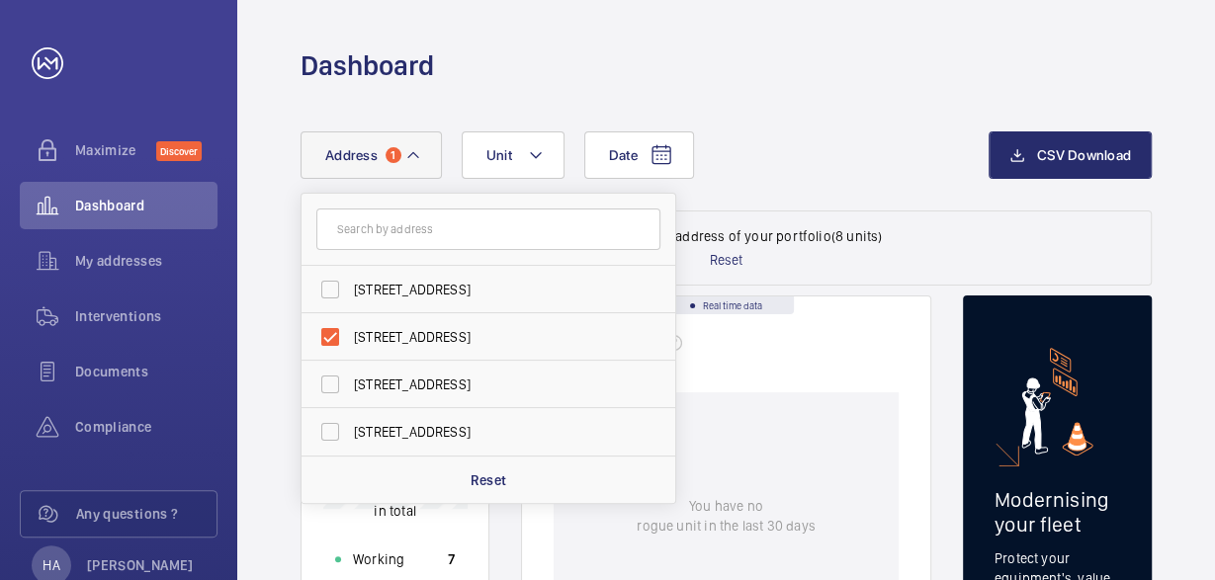
click at [782, 351] on div "Rogue units" at bounding box center [726, 350] width 345 height 44
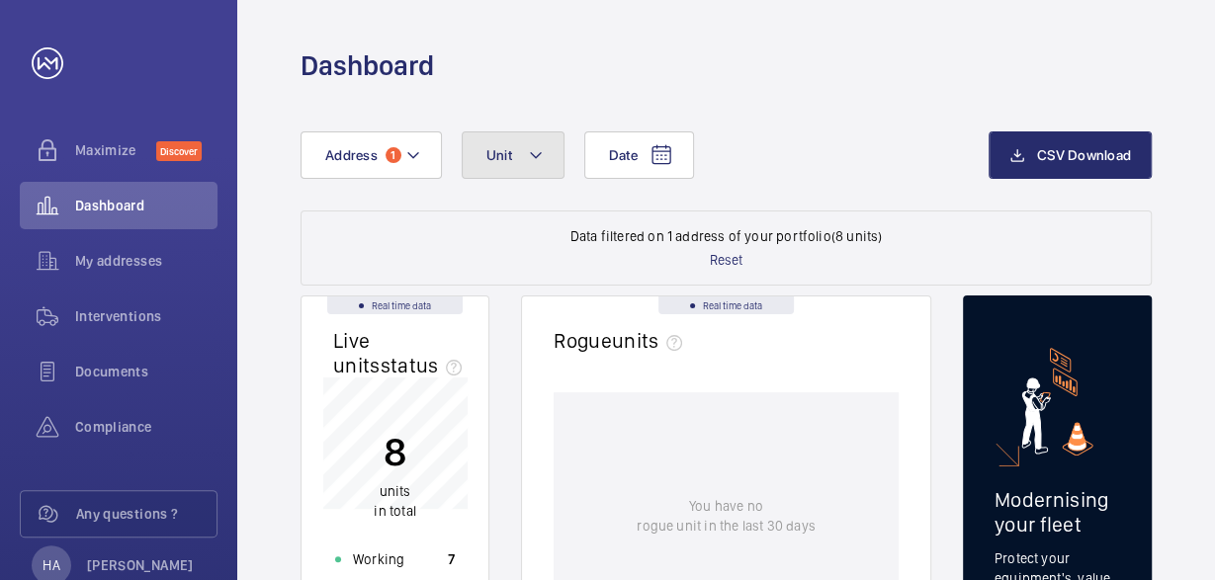
click at [528, 159] on mat-icon at bounding box center [536, 155] width 16 height 24
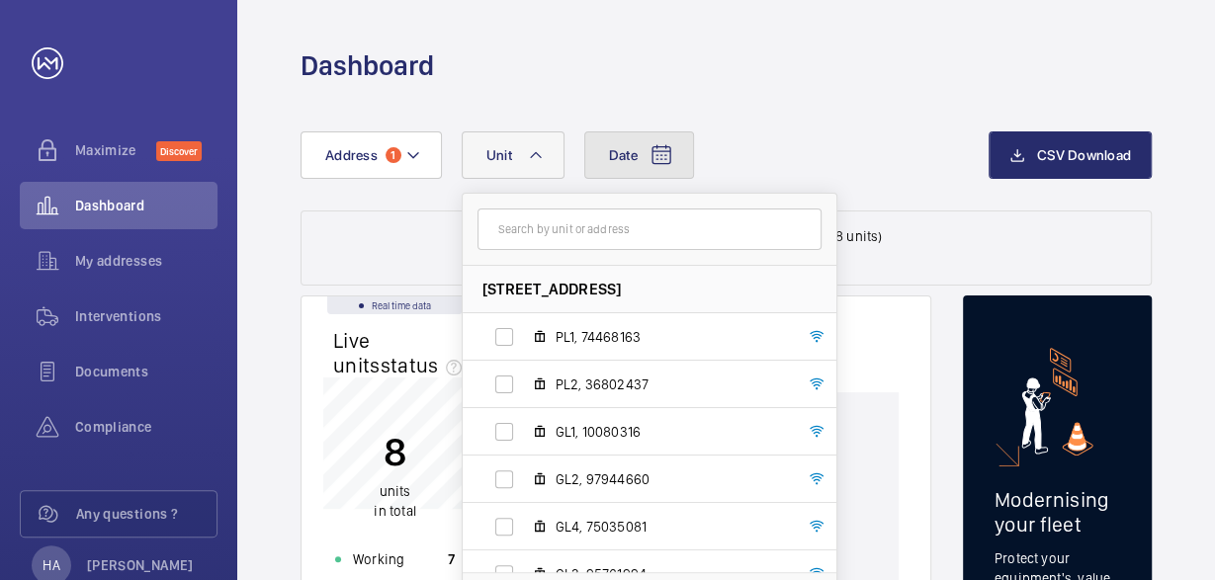
click at [651, 155] on mat-icon at bounding box center [662, 155] width 24 height 24
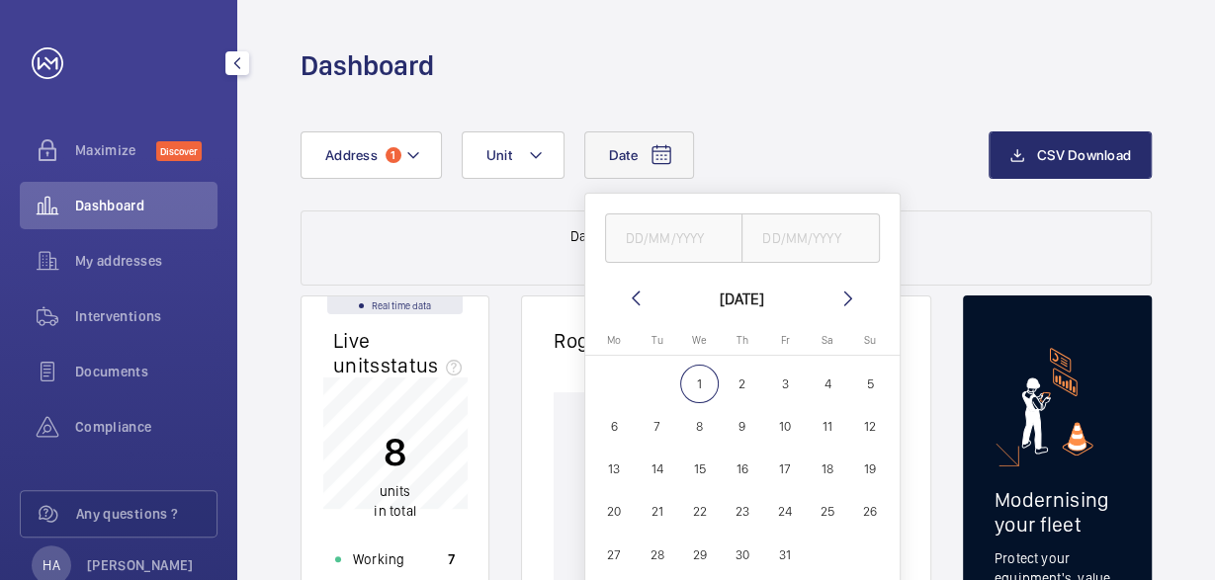
drag, startPoint x: 143, startPoint y: 251, endPoint x: 223, endPoint y: 247, distance: 80.2
click at [142, 251] on span "My addresses" at bounding box center [146, 261] width 142 height 20
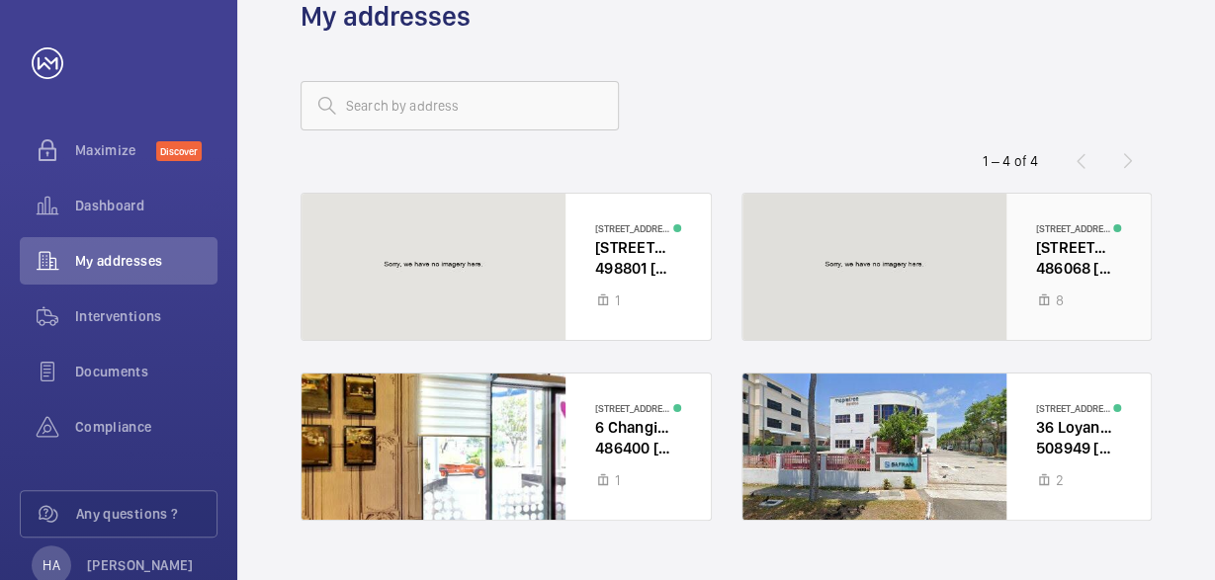
scroll to position [89, 0]
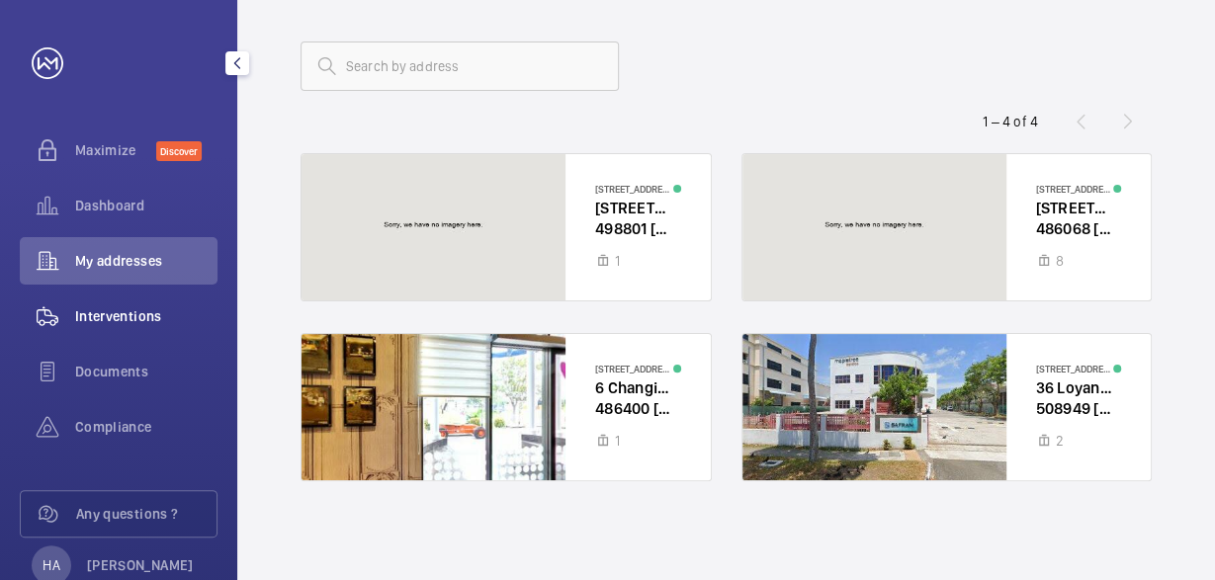
click at [110, 320] on span "Interventions" at bounding box center [146, 317] width 142 height 20
